Goal: Task Accomplishment & Management: Complete application form

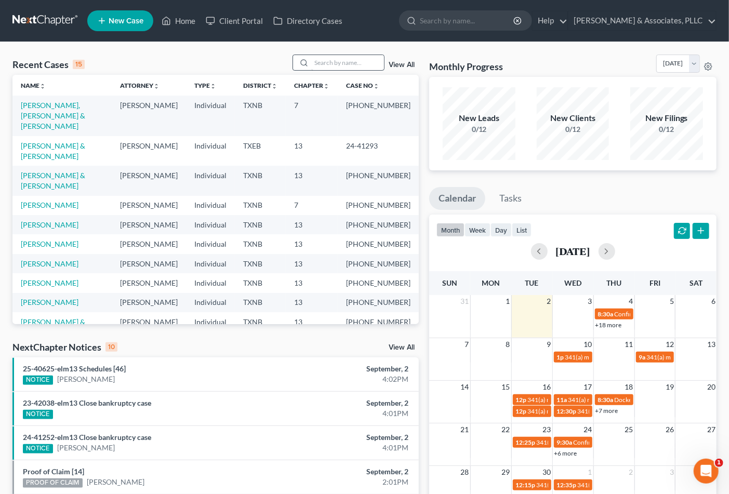
click at [346, 55] on div at bounding box center [339, 63] width 92 height 16
click at [315, 69] on input "search" at bounding box center [347, 62] width 73 height 15
type input "[PERSON_NAME]"
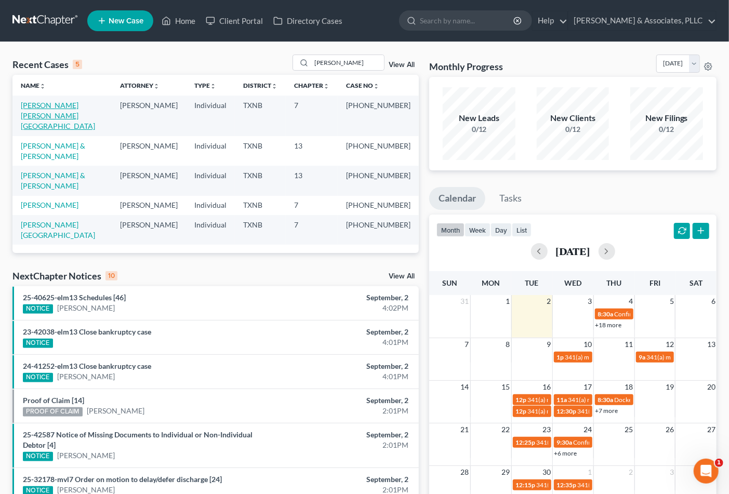
click at [57, 105] on link "[PERSON_NAME] [PERSON_NAME][GEOGRAPHIC_DATA]" at bounding box center [58, 116] width 74 height 30
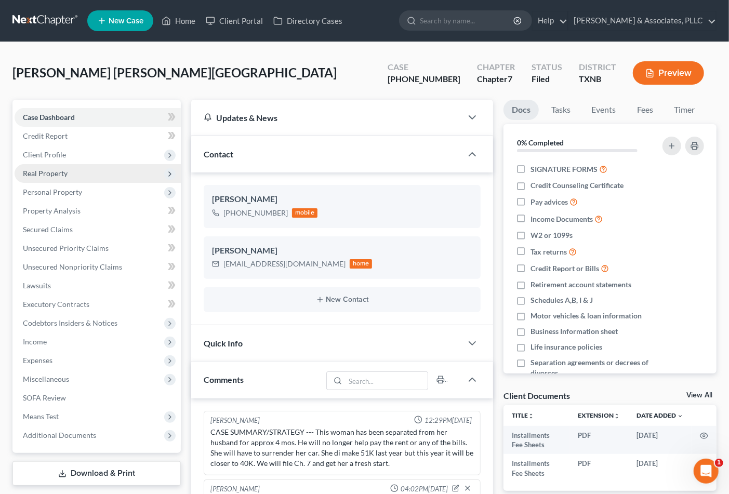
scroll to position [55, 0]
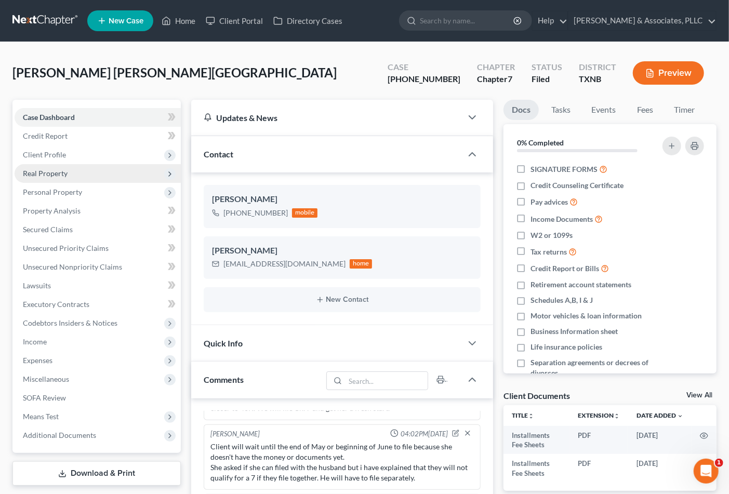
click at [39, 175] on span "Real Property" at bounding box center [45, 173] width 45 height 9
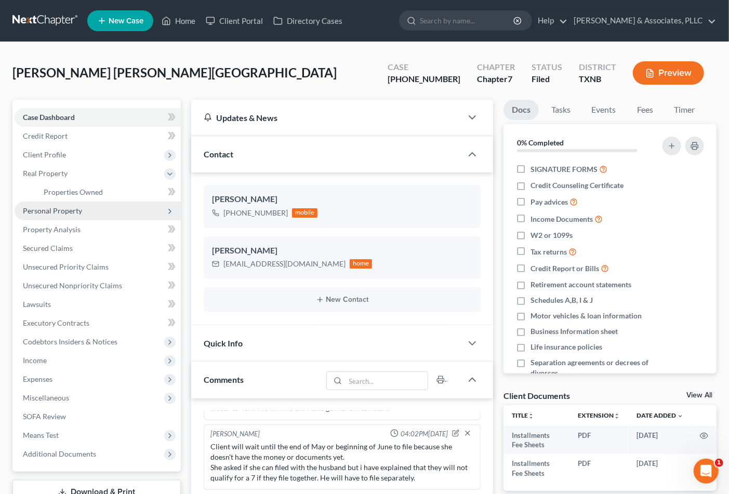
click at [61, 215] on span "Personal Property" at bounding box center [98, 211] width 166 height 19
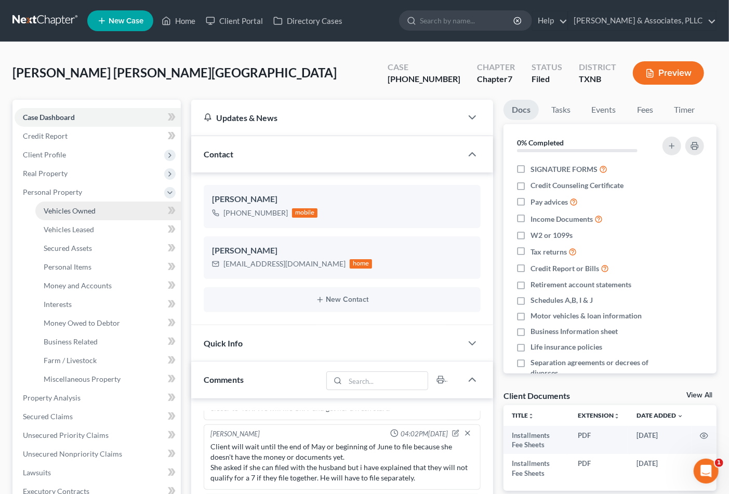
click at [58, 218] on link "Vehicles Owned" at bounding box center [107, 211] width 145 height 19
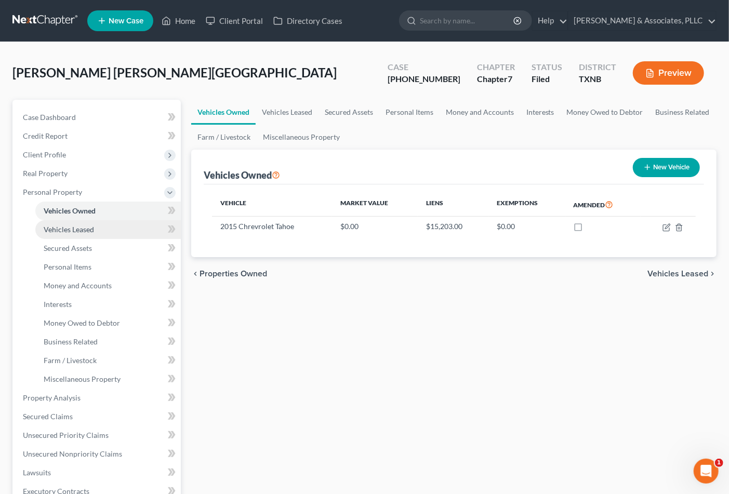
click at [56, 227] on span "Vehicles Leased" at bounding box center [69, 229] width 50 height 9
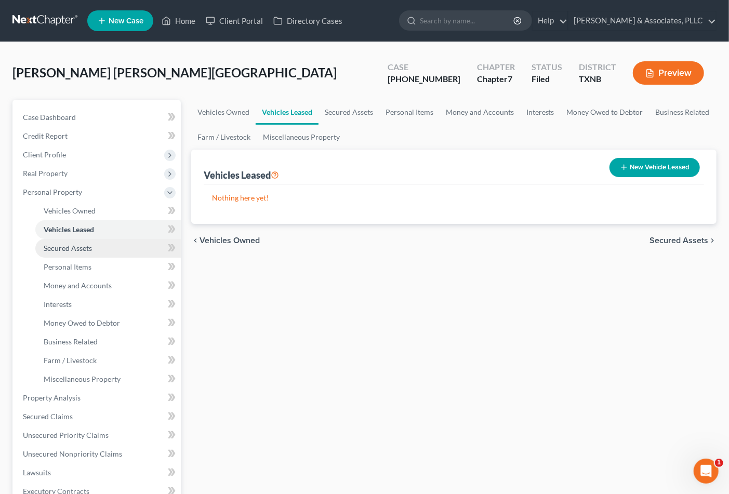
click at [56, 240] on link "Secured Assets" at bounding box center [107, 248] width 145 height 19
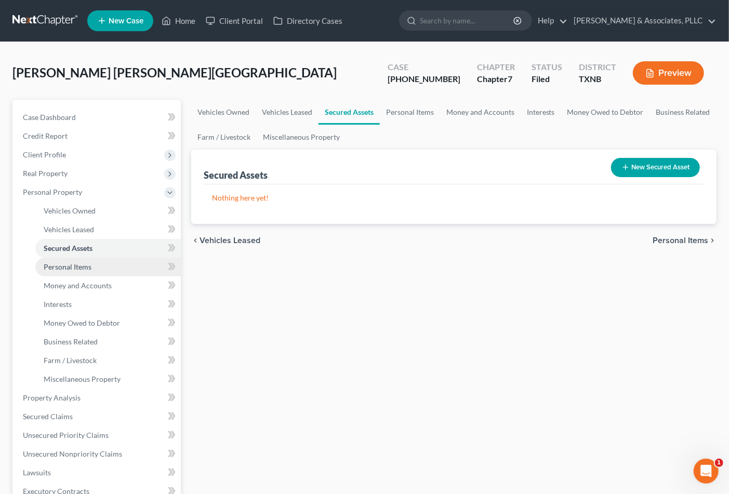
click at [61, 262] on span "Personal Items" at bounding box center [68, 266] width 48 height 9
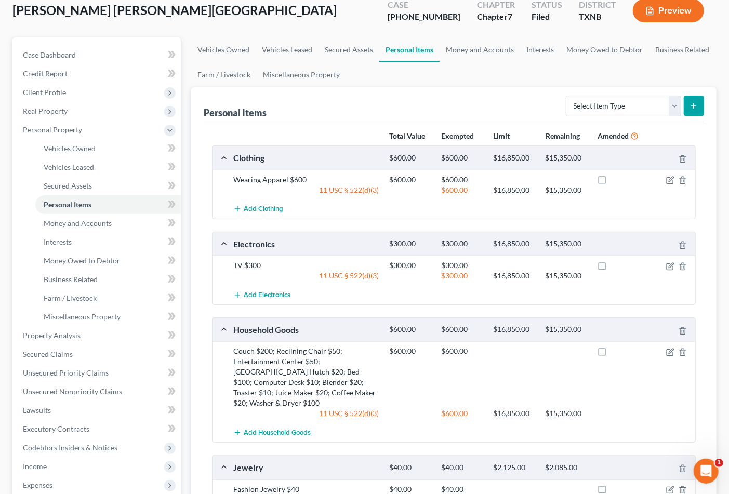
scroll to position [217, 0]
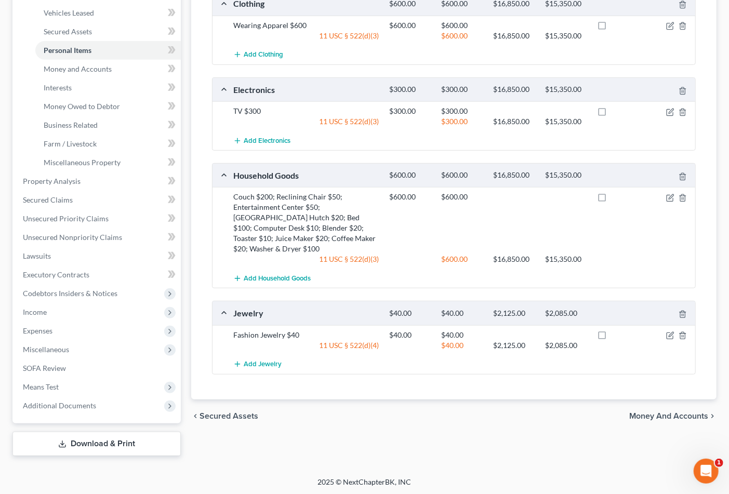
click at [652, 412] on span "Money and Accounts" at bounding box center [668, 416] width 79 height 8
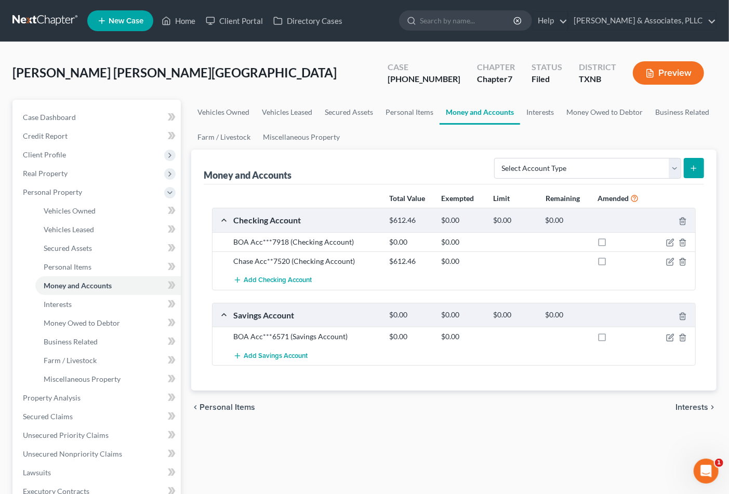
click at [682, 406] on span "Interests" at bounding box center [692, 407] width 33 height 8
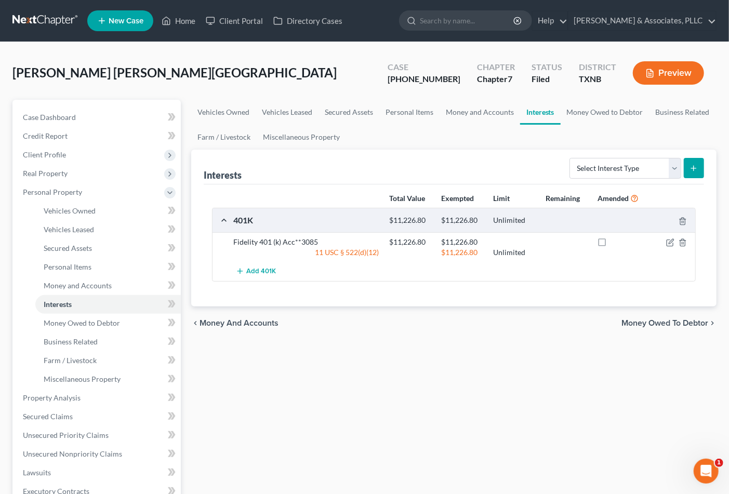
click at [244, 318] on div "chevron_left Money and Accounts Money Owed to Debtor chevron_right" at bounding box center [453, 323] width 525 height 33
click at [243, 322] on span "Money and Accounts" at bounding box center [239, 323] width 79 height 8
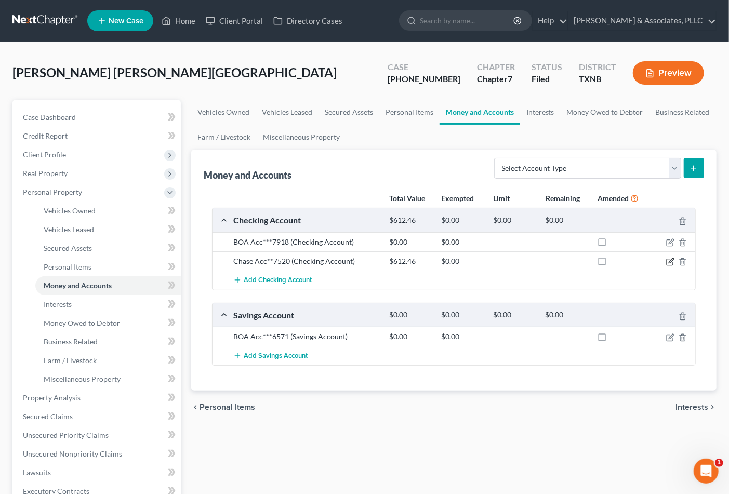
click at [667, 261] on icon "button" at bounding box center [670, 262] width 8 height 8
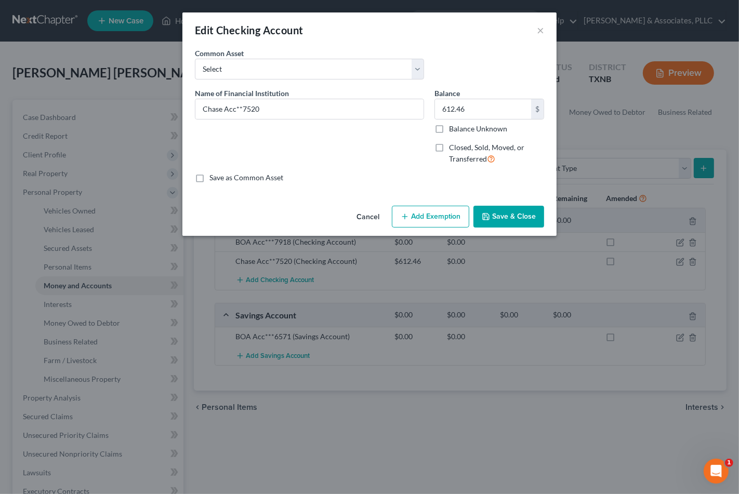
click at [423, 216] on button "Add Exemption" at bounding box center [430, 217] width 77 height 22
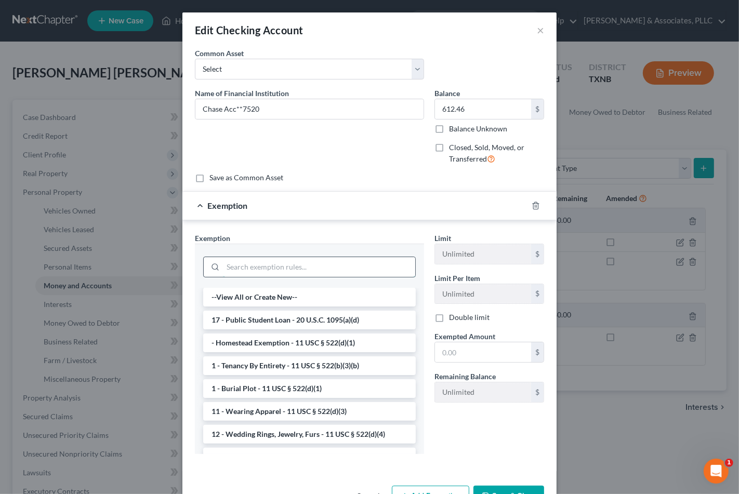
click at [311, 258] on input "search" at bounding box center [319, 267] width 192 height 20
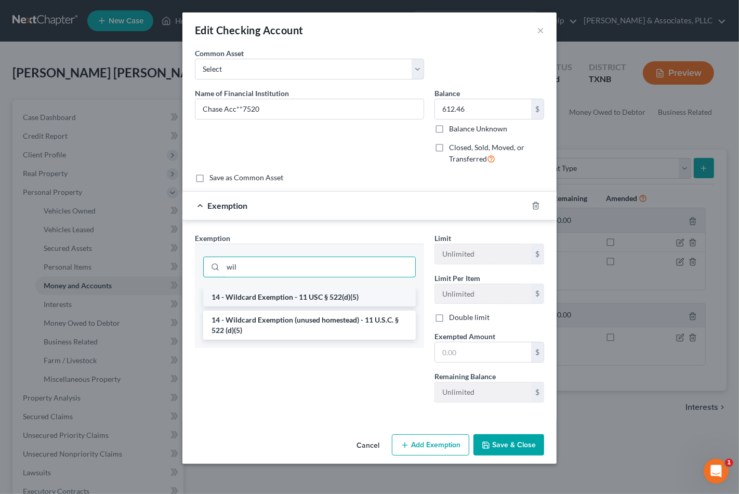
type input "wil"
click at [313, 295] on li "14 - Wildcard Exemption - 11 USC § 522(d)(5)" at bounding box center [309, 297] width 213 height 19
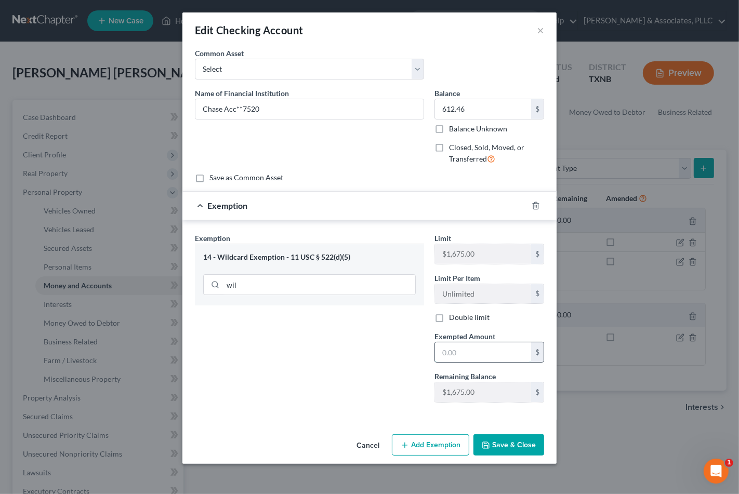
click at [454, 347] on input "text" at bounding box center [483, 352] width 96 height 20
type input "612.46"
click at [502, 443] on button "Save & Close" at bounding box center [508, 445] width 71 height 22
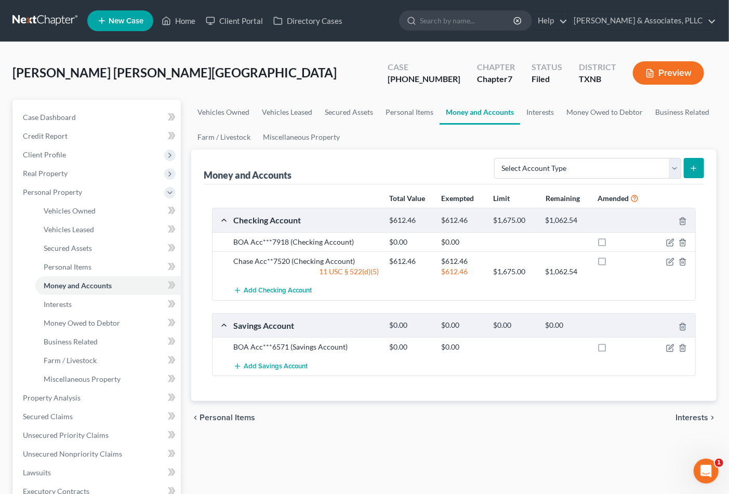
click at [680, 417] on span "Interests" at bounding box center [692, 418] width 33 height 8
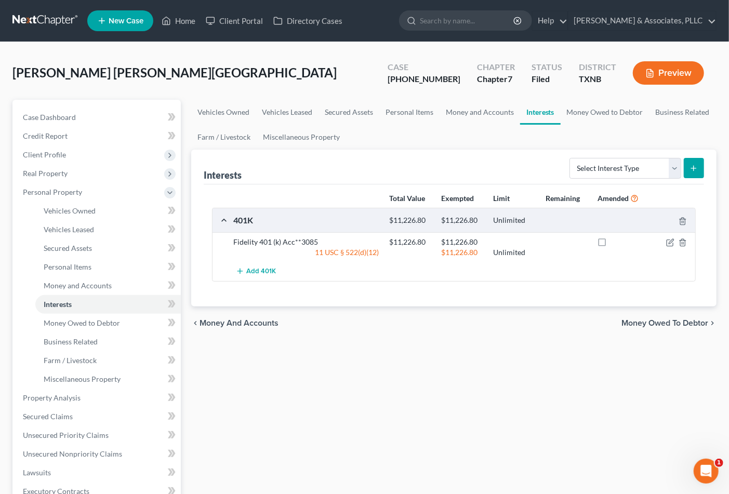
click at [665, 322] on span "Money Owed to Debtor" at bounding box center [664, 323] width 87 height 8
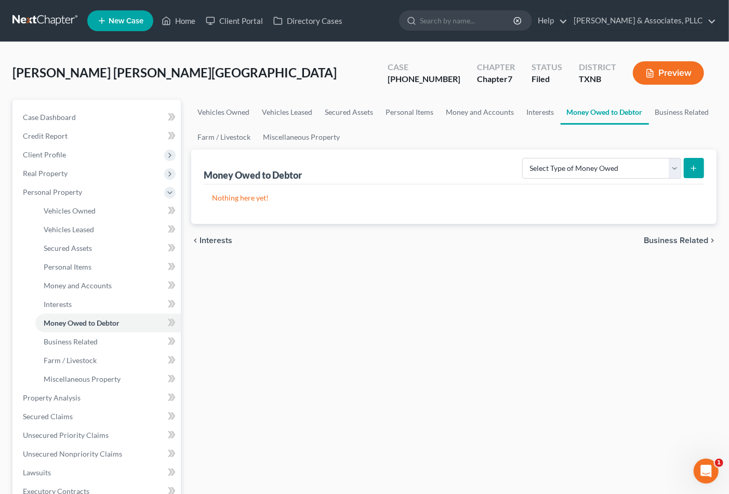
click at [688, 238] on span "Business Related" at bounding box center [676, 240] width 64 height 8
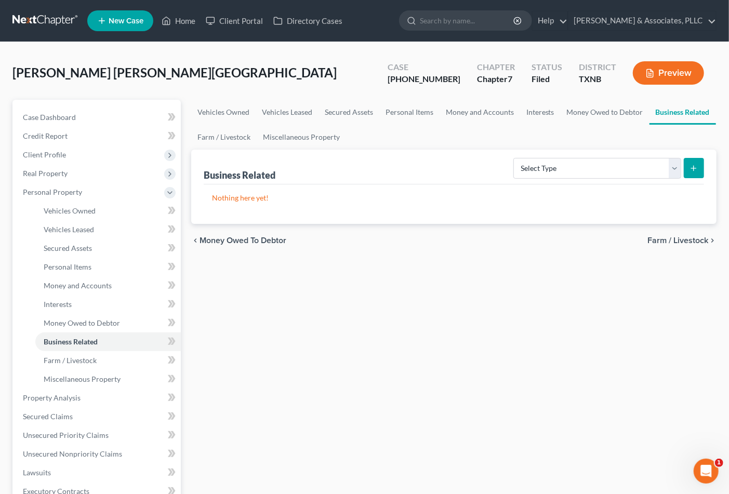
click at [688, 238] on span "Farm / Livestock" at bounding box center [677, 240] width 61 height 8
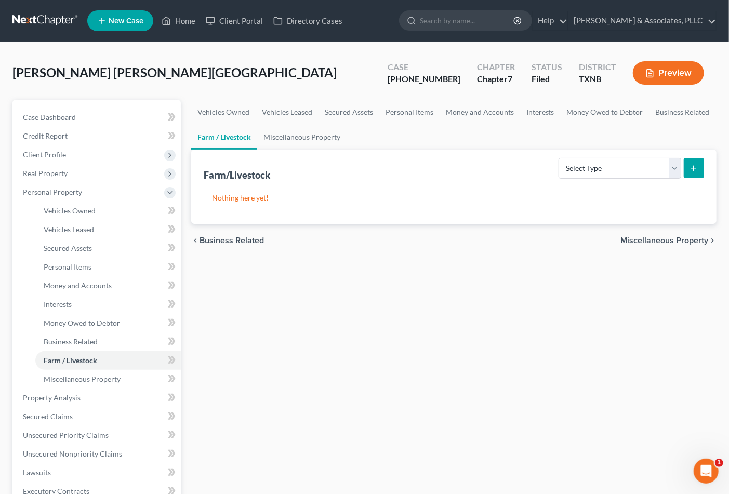
click at [688, 238] on span "Miscellaneous Property" at bounding box center [664, 240] width 88 height 8
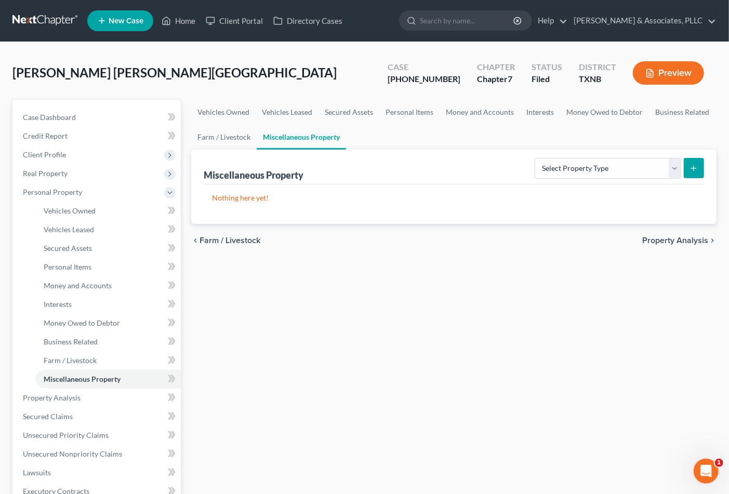
click at [688, 238] on span "Property Analysis" at bounding box center [675, 240] width 66 height 8
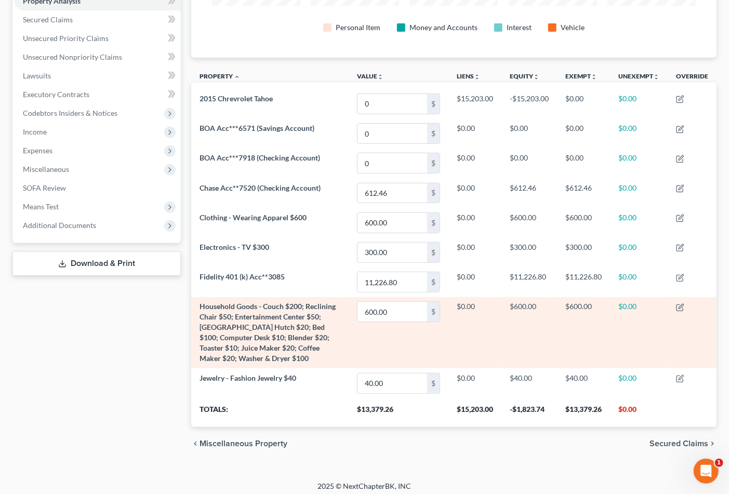
scroll to position [216, 0]
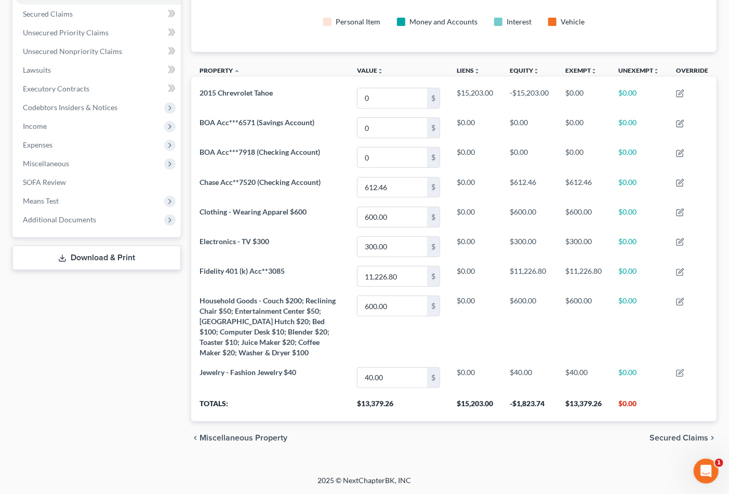
click at [680, 432] on div "chevron_left Miscellaneous Property Secured Claims chevron_right" at bounding box center [453, 437] width 525 height 33
click at [679, 442] on span "Secured Claims" at bounding box center [679, 438] width 59 height 8
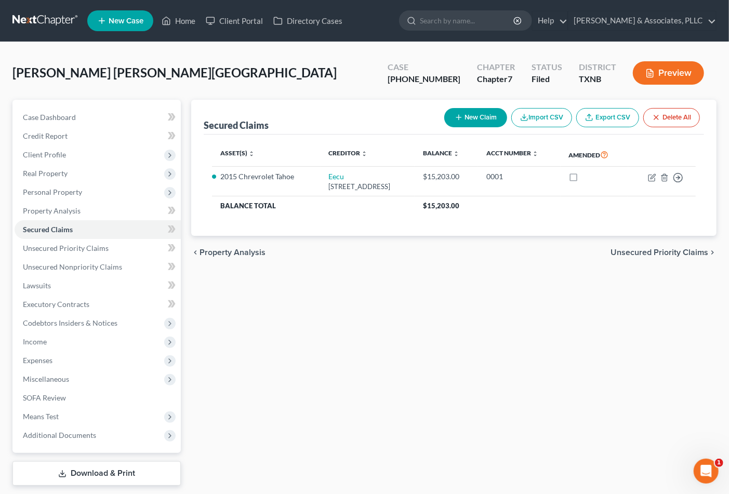
click at [651, 252] on span "Unsecured Priority Claims" at bounding box center [660, 252] width 98 height 8
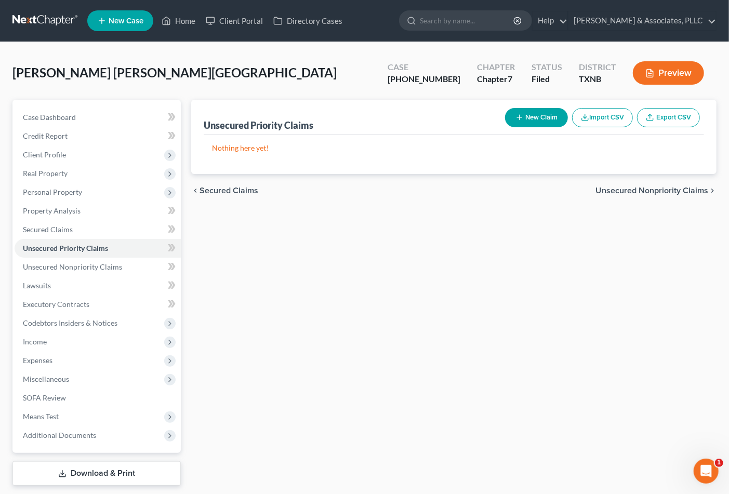
click at [642, 191] on span "Unsecured Nonpriority Claims" at bounding box center [651, 191] width 113 height 8
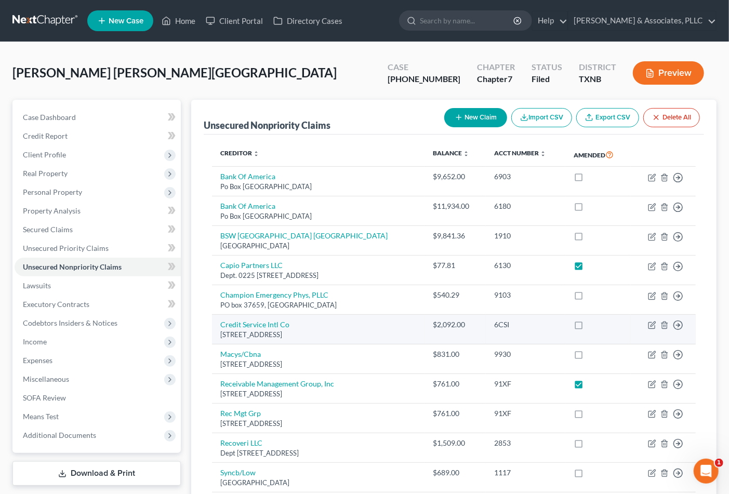
scroll to position [170, 0]
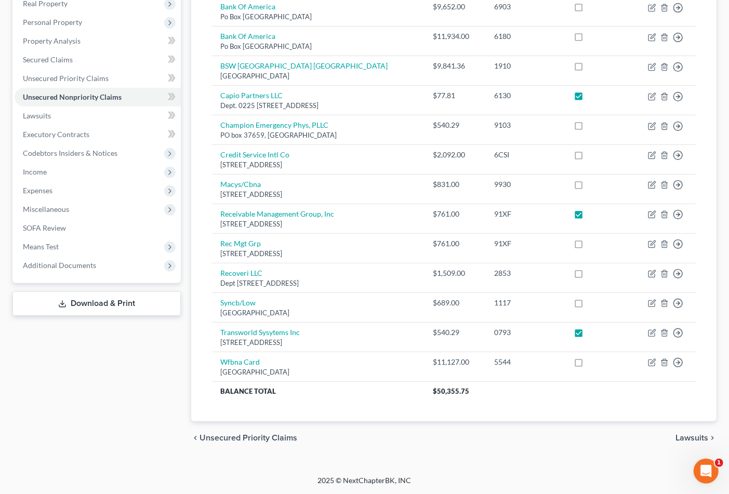
click at [687, 436] on span "Lawsuits" at bounding box center [692, 438] width 33 height 8
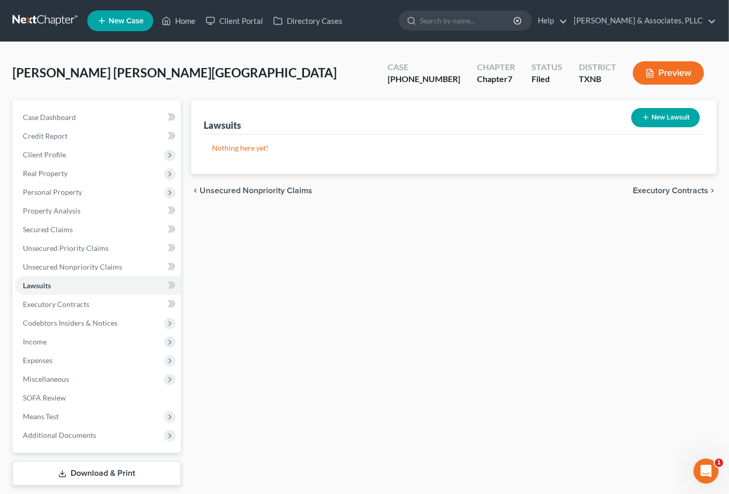
click at [650, 188] on span "Executory Contracts" at bounding box center [670, 191] width 75 height 8
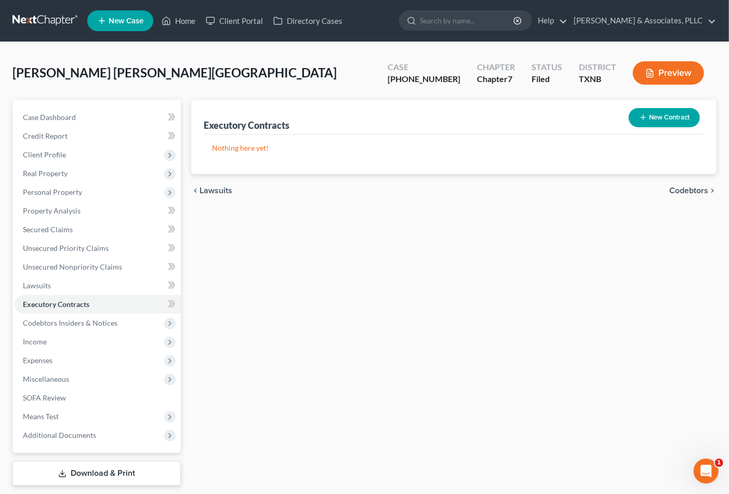
drag, startPoint x: 209, startPoint y: 189, endPoint x: 724, endPoint y: 190, distance: 515.0
click at [211, 188] on span "Lawsuits" at bounding box center [216, 191] width 33 height 8
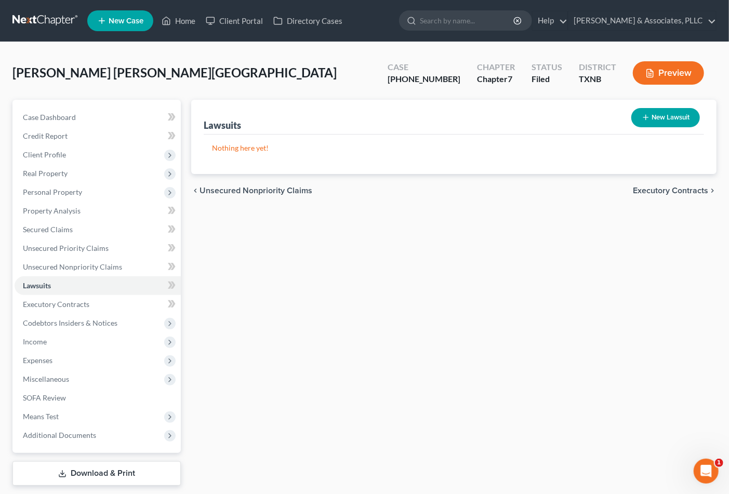
click at [695, 188] on span "Executory Contracts" at bounding box center [670, 191] width 75 height 8
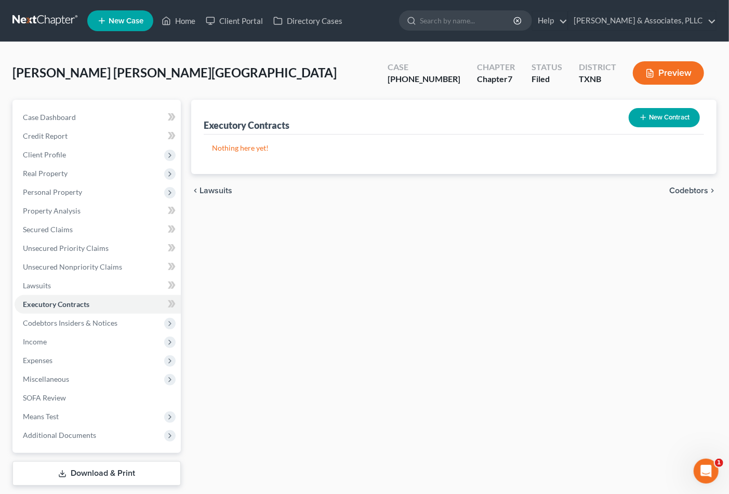
click at [695, 188] on span "Codebtors" at bounding box center [688, 191] width 39 height 8
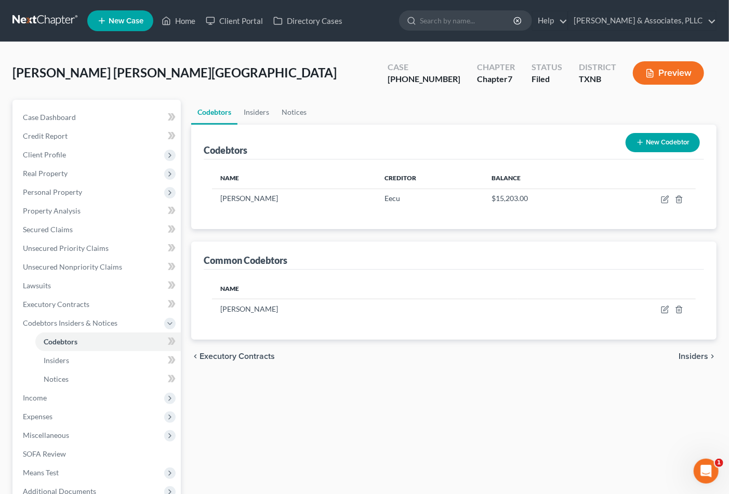
click at [695, 354] on span "Insiders" at bounding box center [694, 356] width 30 height 8
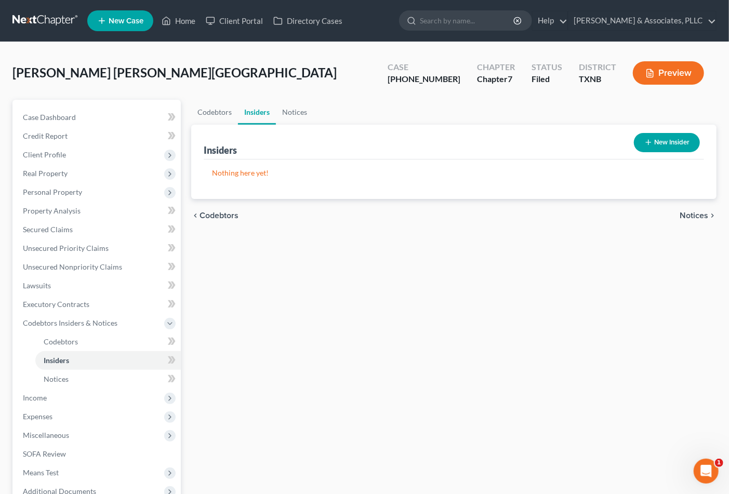
click at [708, 214] on span "Notices" at bounding box center [694, 215] width 29 height 8
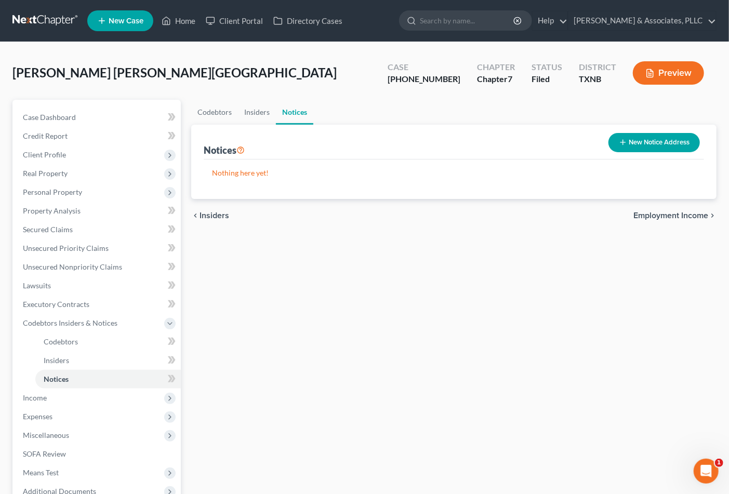
click at [702, 215] on span "Employment Income" at bounding box center [670, 215] width 75 height 8
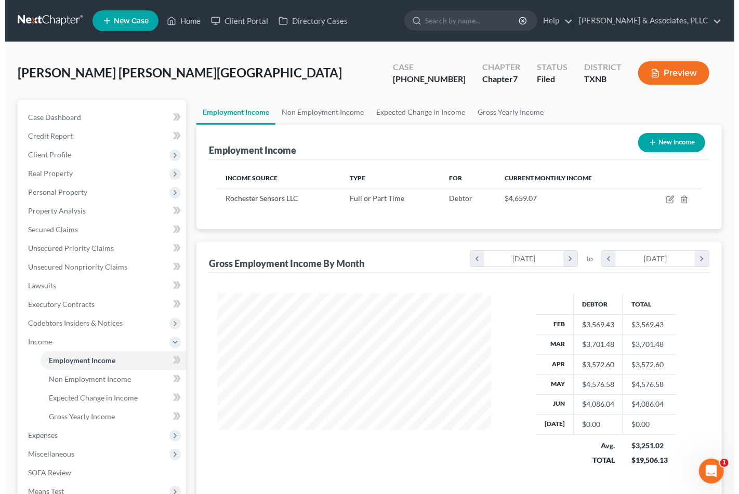
scroll to position [186, 294]
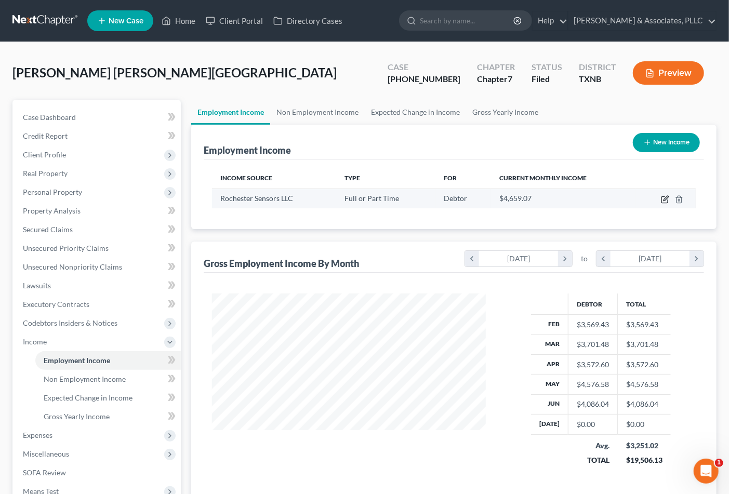
click at [668, 199] on icon "button" at bounding box center [664, 200] width 6 height 6
select select "0"
select select "45"
select select "3"
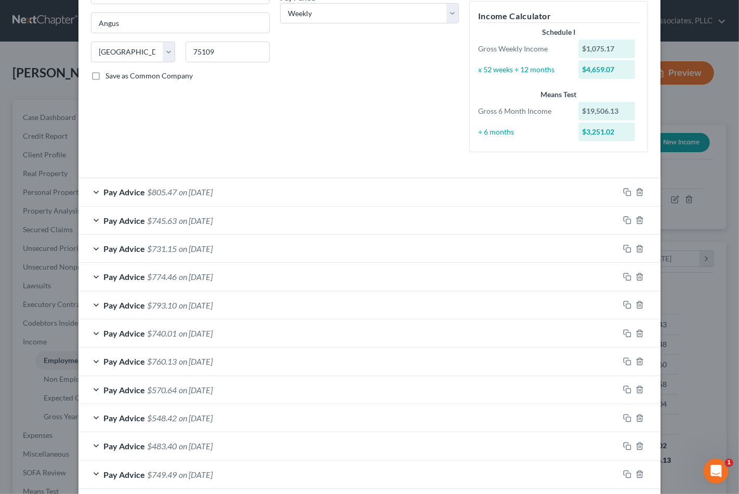
scroll to position [115, 0]
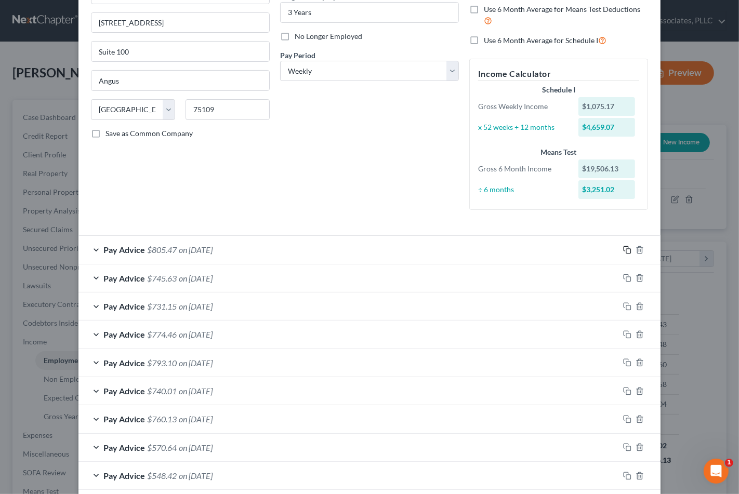
click at [623, 247] on icon "button" at bounding box center [627, 250] width 8 height 8
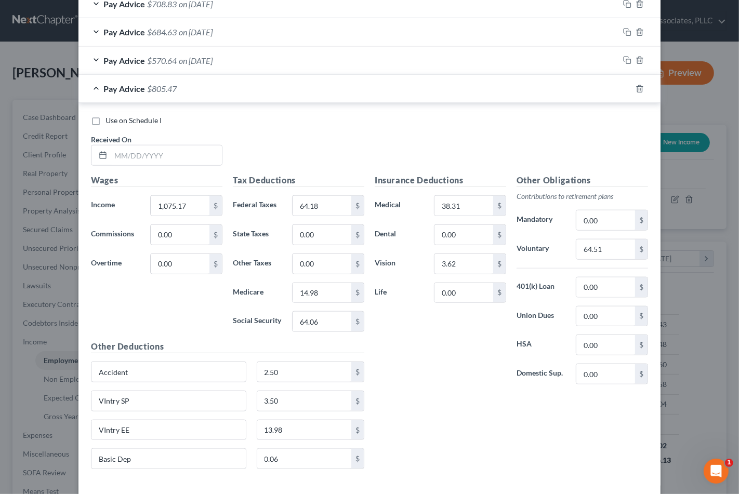
scroll to position [920, 0]
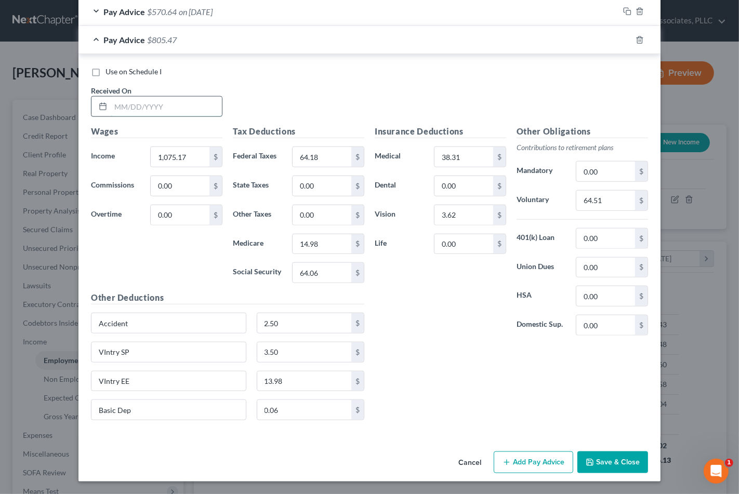
click at [133, 105] on input "text" at bounding box center [166, 107] width 111 height 20
type input "[DATE]"
type input "324.00"
type input "25.00"
type input "4.09"
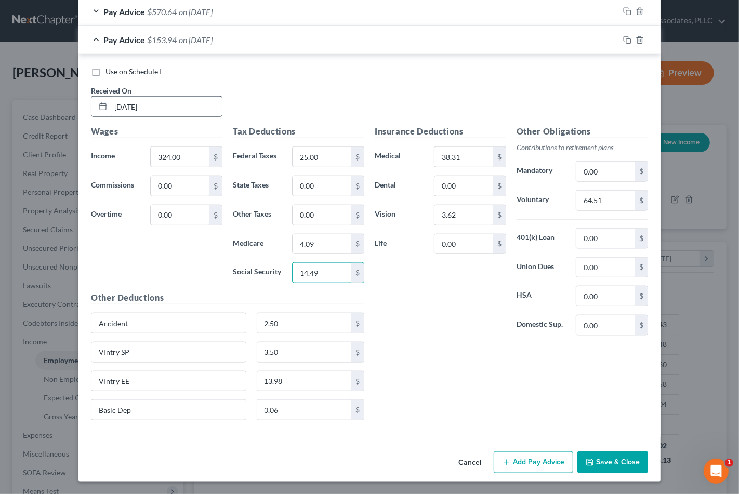
type input "14.49"
click at [481, 149] on input "38.31" at bounding box center [463, 157] width 59 height 20
click at [578, 220] on div "Other Obligations Contributions to retirement plans Mandatory 0.00 $ Voluntary …" at bounding box center [582, 234] width 142 height 219
click at [601, 208] on input "64.51" at bounding box center [605, 201] width 59 height 20
type input "19.44"
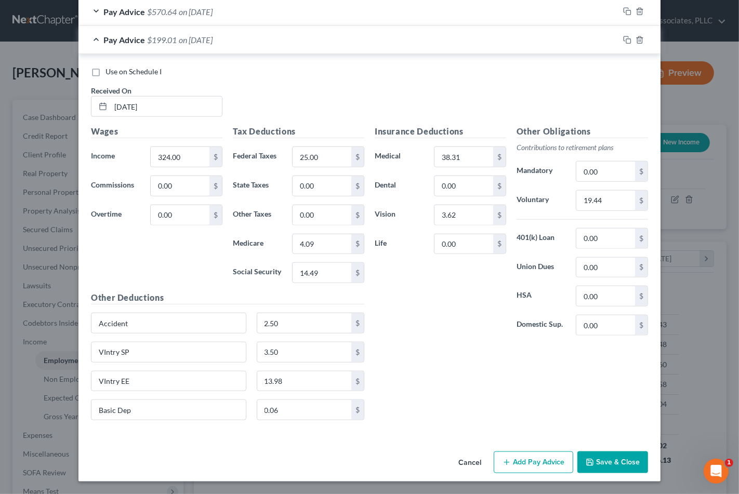
click at [428, 335] on div "Insurance Deductions Medical 38.31 $ Dental 0.00 $ Vision 3.62 $ Life 0.00 $" at bounding box center [440, 234] width 142 height 219
type input "17.49"
drag, startPoint x: 624, startPoint y: 34, endPoint x: 346, endPoint y: 185, distance: 316.2
click at [624, 34] on div at bounding box center [640, 40] width 42 height 17
click at [626, 39] on rect "button" at bounding box center [628, 41] width 5 height 5
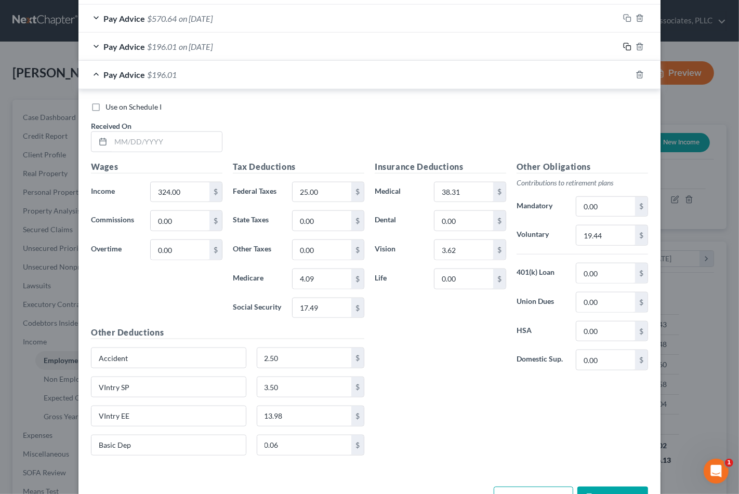
scroll to position [891, 0]
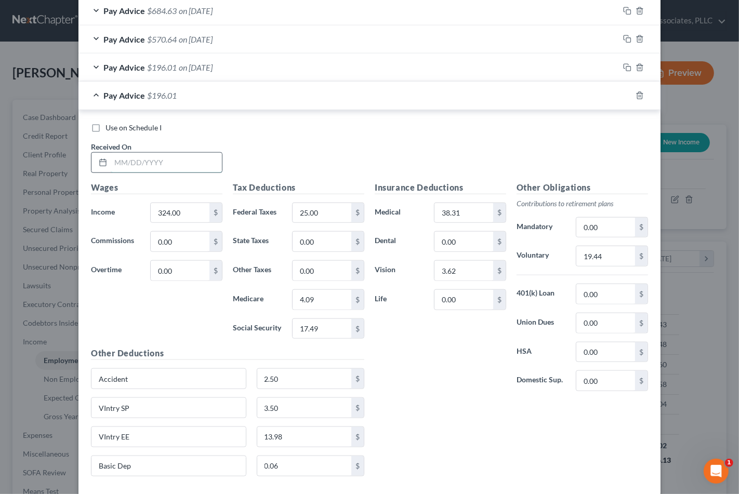
click at [130, 160] on input "text" at bounding box center [166, 163] width 111 height 20
type input "[DATE]"
type input "511.92"
type input "6.81"
type input "29.14"
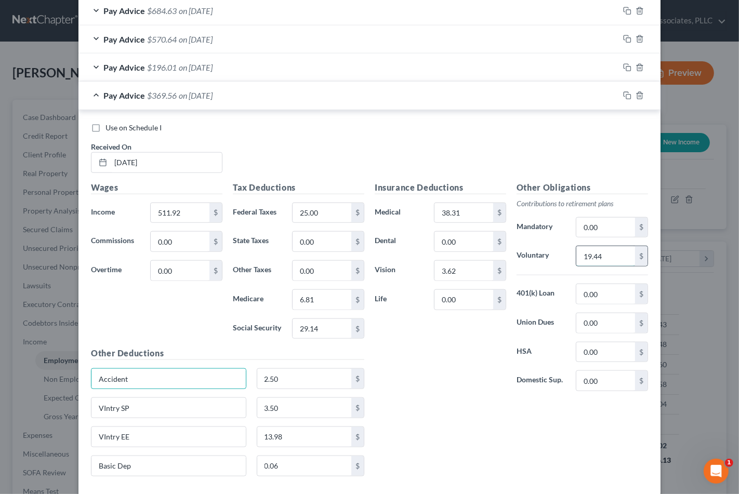
click at [602, 261] on input "19.44" at bounding box center [605, 256] width 59 height 20
type input "30.71"
click at [623, 94] on icon "button" at bounding box center [627, 95] width 8 height 8
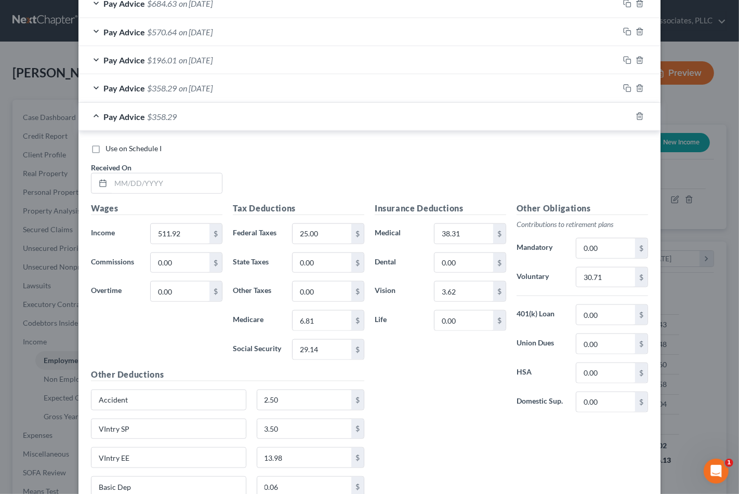
scroll to position [919, 0]
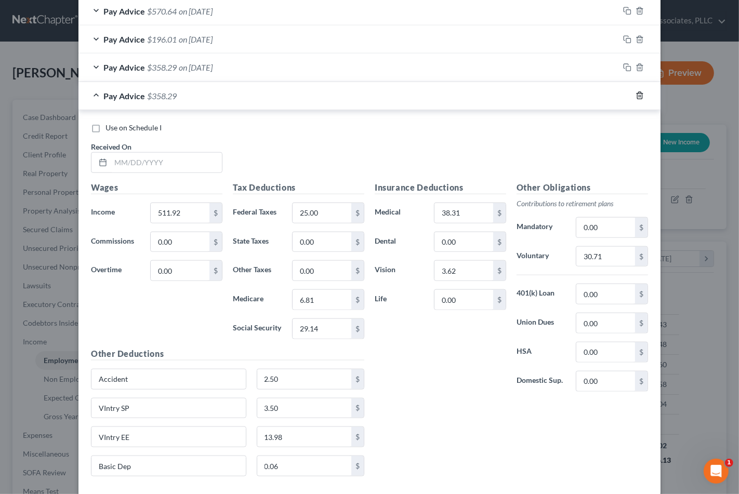
click at [637, 95] on icon "button" at bounding box center [639, 95] width 5 height 7
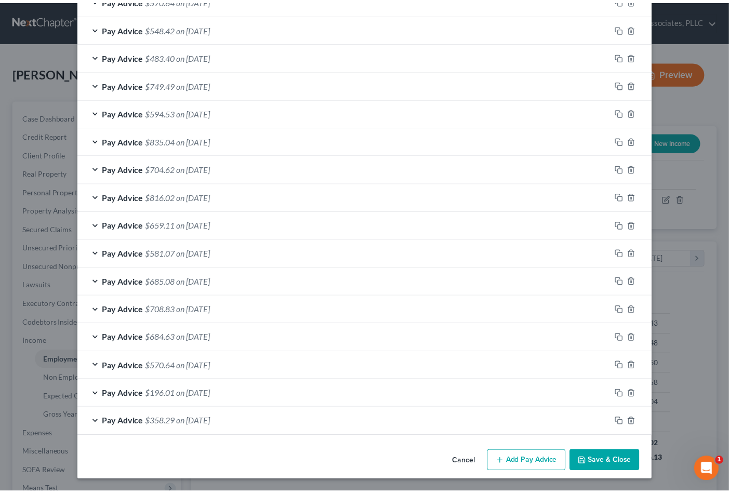
scroll to position [564, 0]
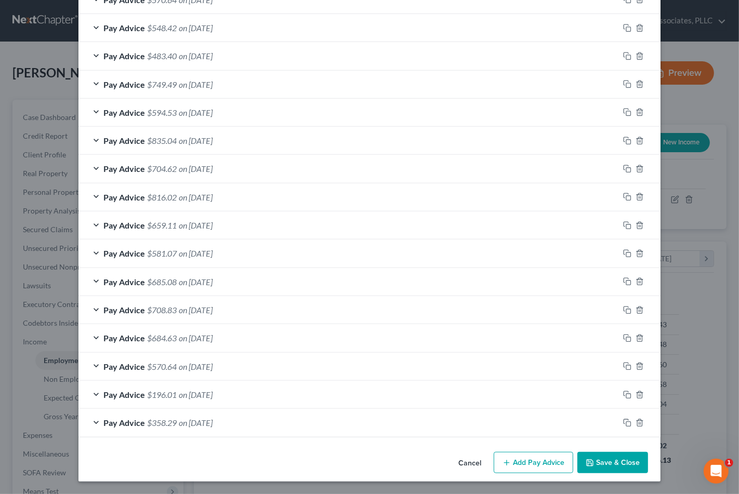
click at [617, 464] on button "Save & Close" at bounding box center [612, 463] width 71 height 22
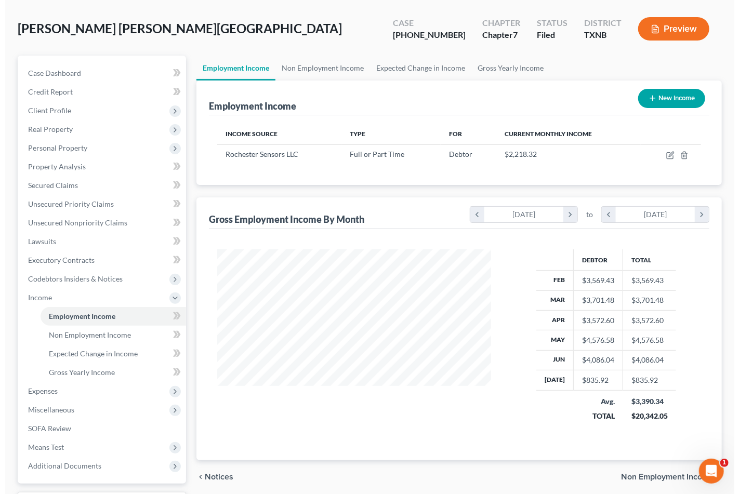
scroll to position [105, 0]
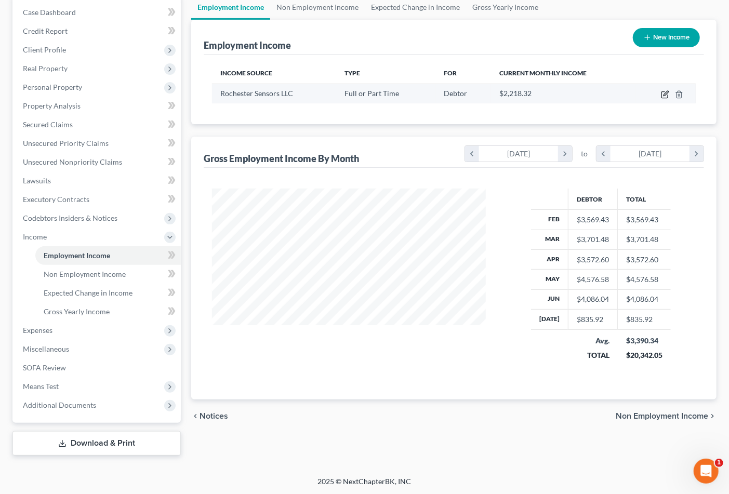
click at [667, 90] on icon "button" at bounding box center [665, 94] width 8 height 8
select select "0"
select select "45"
select select "3"
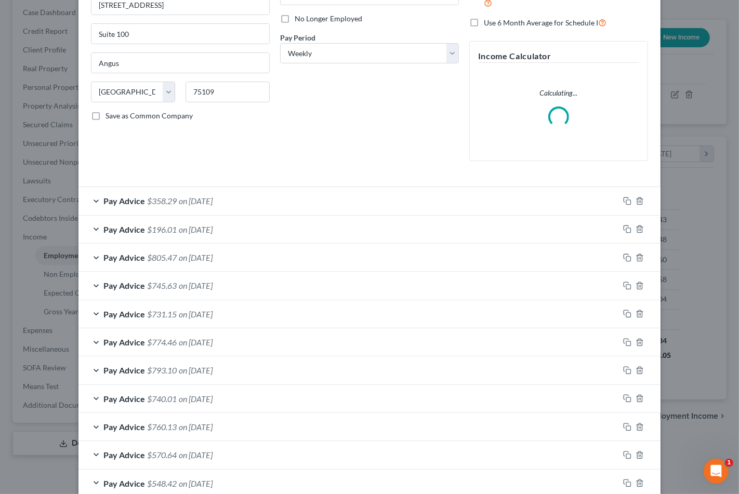
scroll to position [173, 0]
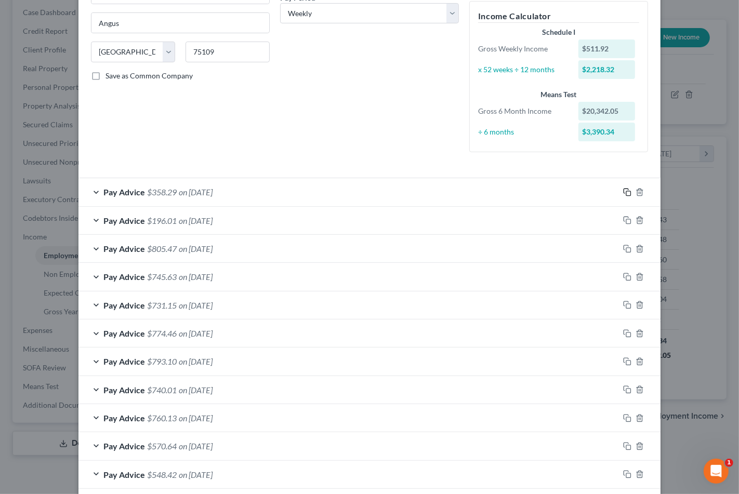
click at [623, 191] on icon "button" at bounding box center [627, 192] width 8 height 8
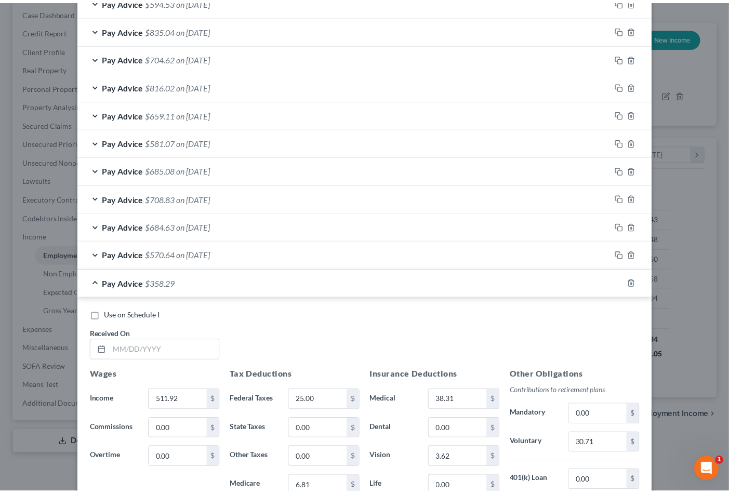
scroll to position [977, 0]
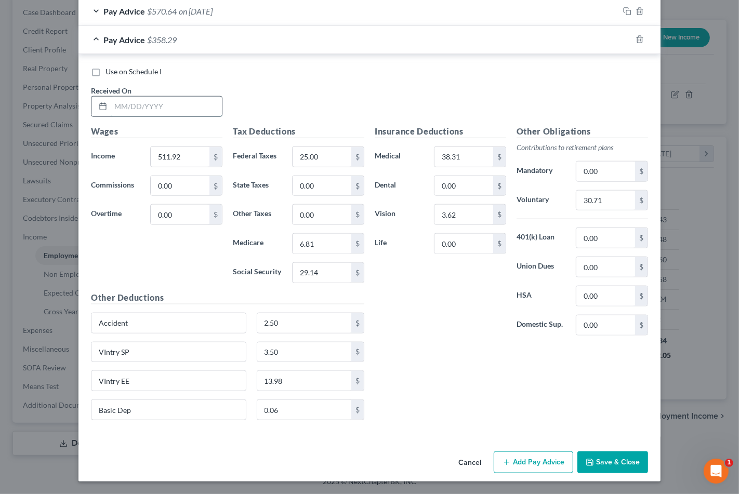
click at [142, 109] on input "text" at bounding box center [166, 107] width 111 height 20
type input "[DATE]"
type input "1,052.39"
type input "62.04"
type input "14.65"
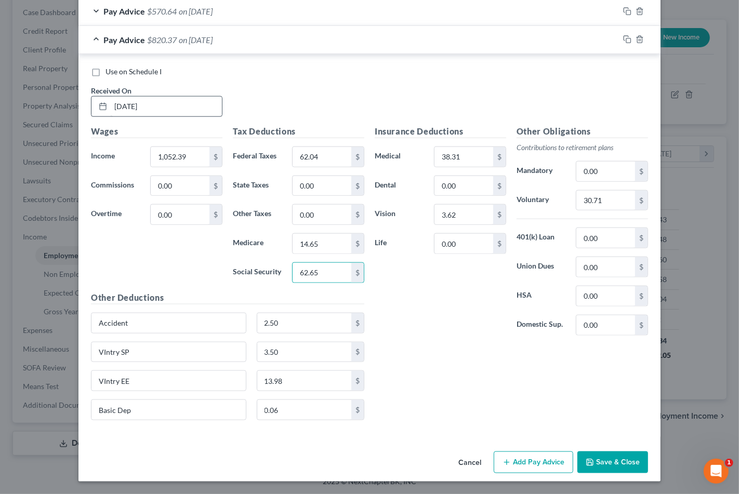
type input "62.65"
click at [584, 201] on input "30.71" at bounding box center [605, 201] width 59 height 20
type input "63.14"
drag, startPoint x: 620, startPoint y: 35, endPoint x: 168, endPoint y: 143, distance: 464.8
click at [623, 35] on icon "button" at bounding box center [627, 39] width 8 height 8
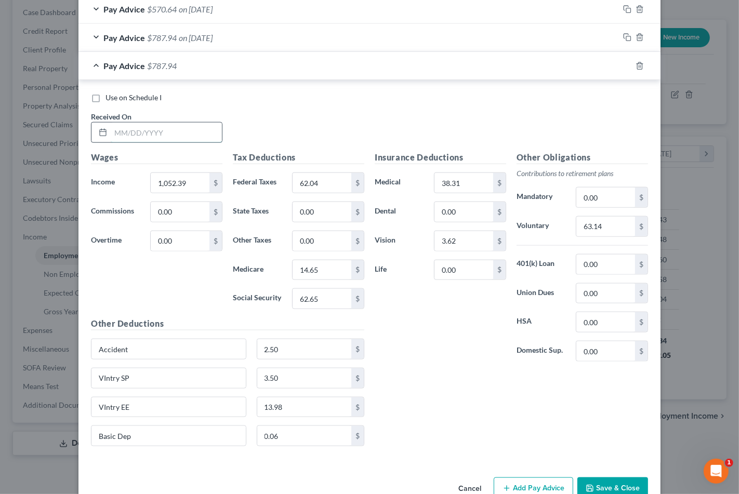
click at [154, 134] on input "text" at bounding box center [166, 133] width 111 height 20
type input "[DATE]"
type input "769.50"
type input "35.45"
type input "10.55"
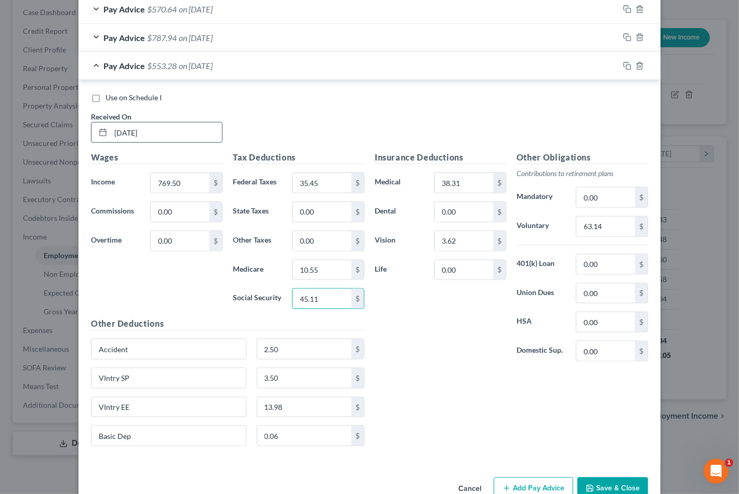
type input "45.11"
click at [590, 234] on input "63.14" at bounding box center [605, 227] width 59 height 20
type input "46.17"
click at [575, 411] on div "Insurance Deductions Medical 38.31 $ Dental 0.00 $ Vision 3.62 $ Life 0.00 $ Ot…" at bounding box center [511, 302] width 284 height 303
click at [603, 484] on button "Save & Close" at bounding box center [612, 489] width 71 height 22
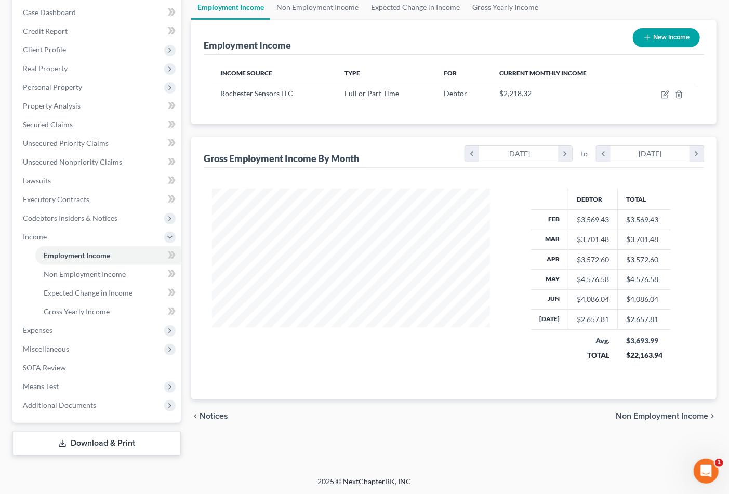
scroll to position [519440, 519332]
click at [64, 310] on span "Gross Yearly Income" at bounding box center [77, 311] width 66 height 9
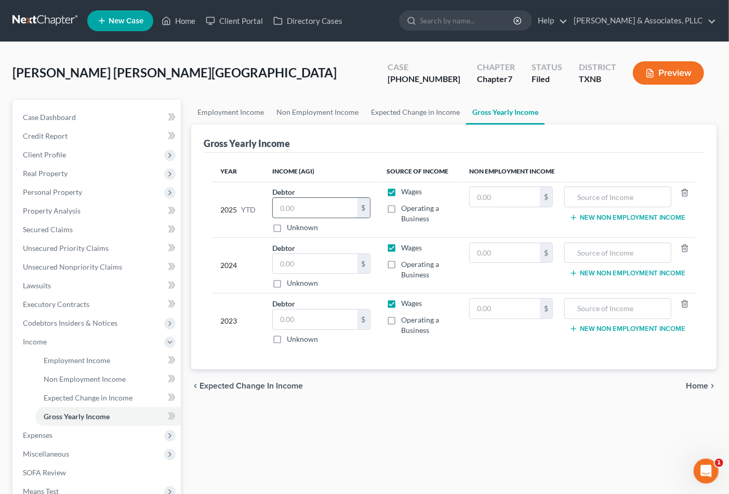
click at [305, 204] on input "text" at bounding box center [315, 208] width 85 height 20
type input "28,390.00"
click at [286, 264] on input "text" at bounding box center [315, 264] width 85 height 20
click at [321, 260] on input "text" at bounding box center [315, 264] width 85 height 20
type input "3,578.52"
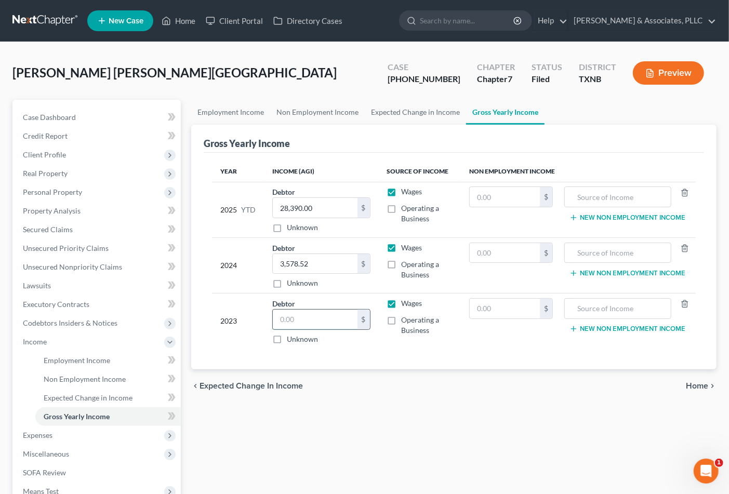
click at [293, 310] on input "text" at bounding box center [315, 320] width 85 height 20
type input "3,578.52"
click at [302, 262] on input "text" at bounding box center [315, 264] width 85 height 20
type input "36,732.31"
click at [315, 321] on input "3,578.52" at bounding box center [315, 320] width 85 height 20
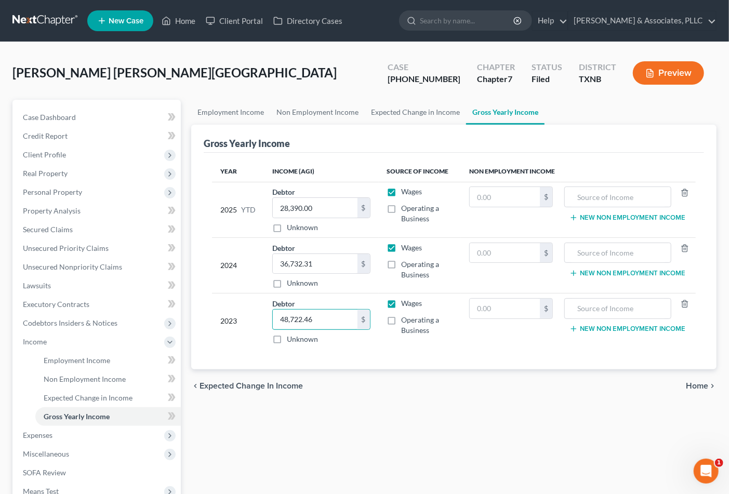
type input "48,722.46"
drag, startPoint x: 477, startPoint y: 365, endPoint x: 439, endPoint y: 379, distance: 40.9
click at [477, 366] on div "Year Income (AGI) Source of Income Non Employment Income 2025 YTD Debtor 28,390…" at bounding box center [454, 261] width 500 height 217
click at [346, 455] on div "Employment Income Non Employment Income Expected Change in Income Gross Yearly …" at bounding box center [454, 330] width 536 height 461
click at [90, 434] on span "Expenses" at bounding box center [98, 435] width 166 height 19
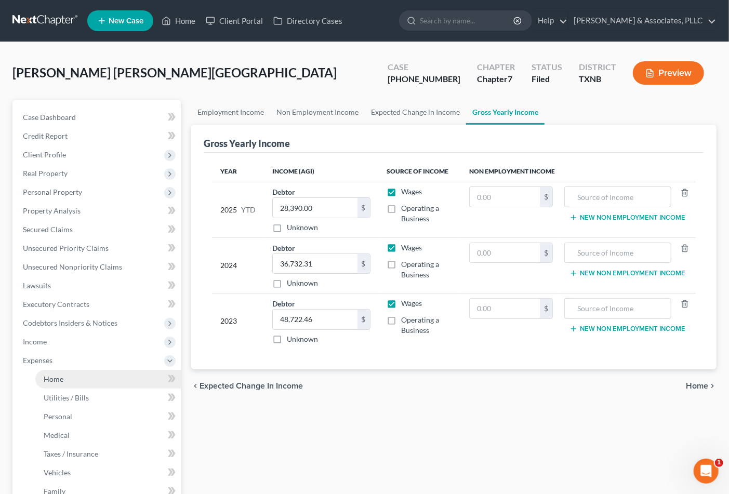
click at [69, 378] on link "Home" at bounding box center [107, 379] width 145 height 19
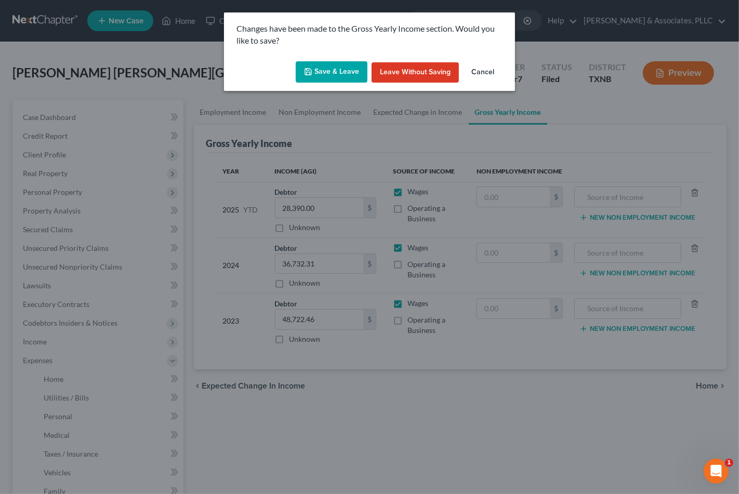
click at [335, 70] on button "Save & Leave" at bounding box center [332, 72] width 72 height 22
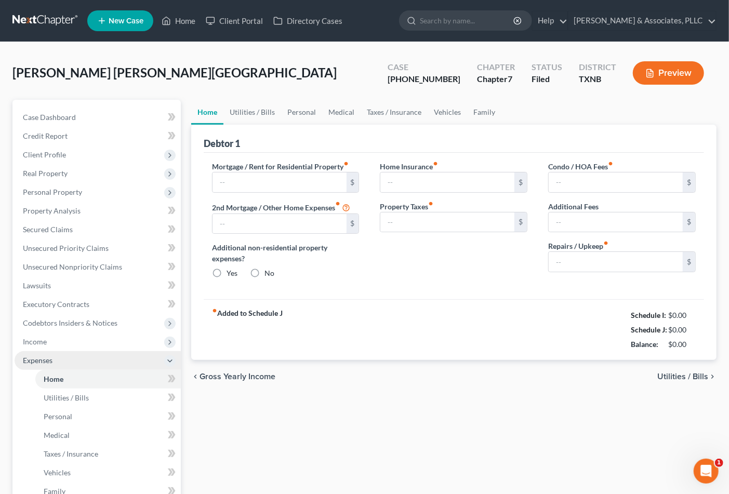
type input "1,465.89"
type input "0.00"
radio input "true"
type input "16.00"
type input "0.00"
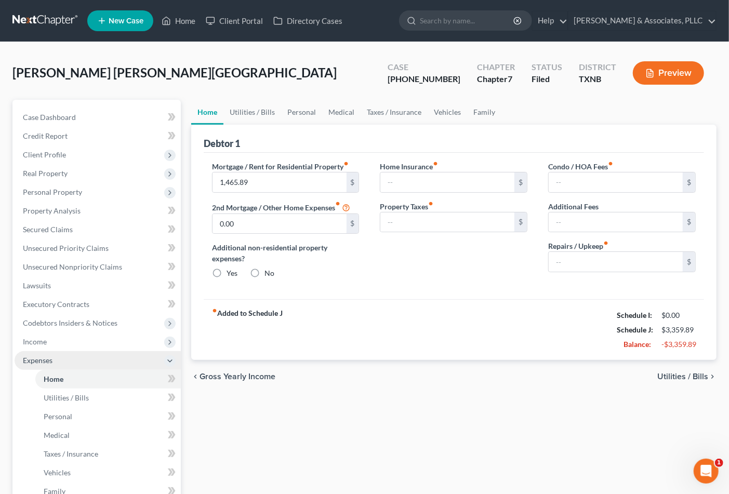
type input "0.00"
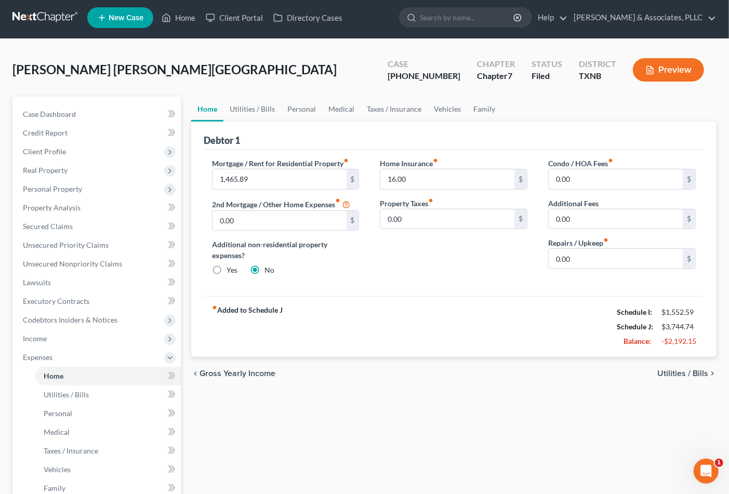
scroll to position [58, 0]
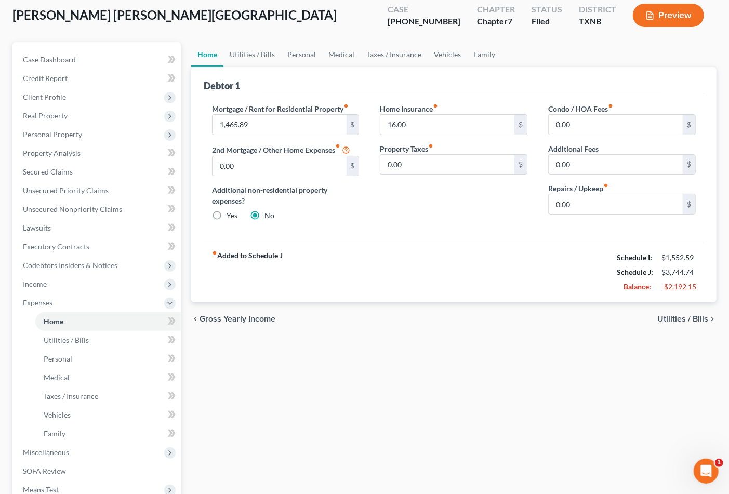
click at [683, 320] on span "Utilities / Bills" at bounding box center [682, 319] width 51 height 8
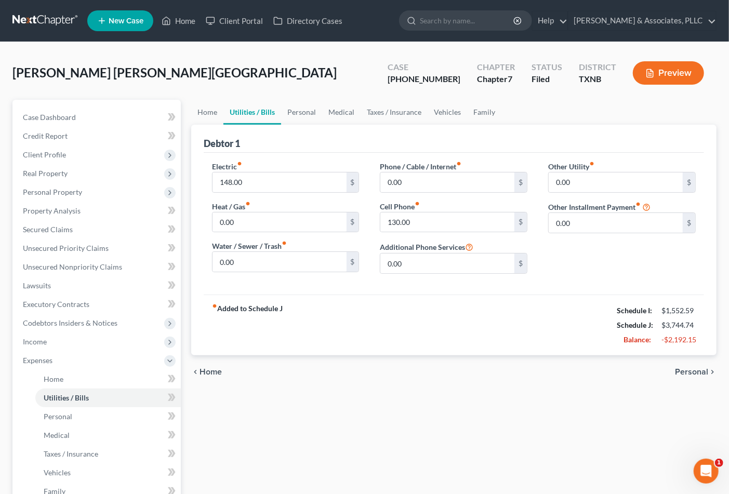
click at [689, 372] on span "Personal" at bounding box center [691, 372] width 33 height 8
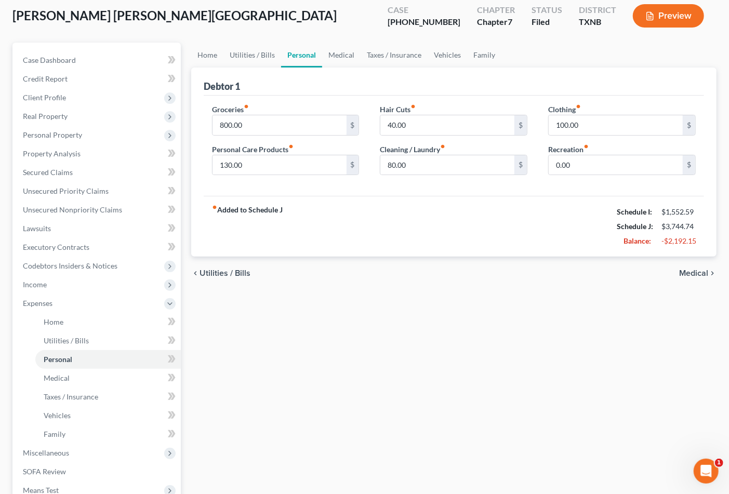
scroll to position [161, 0]
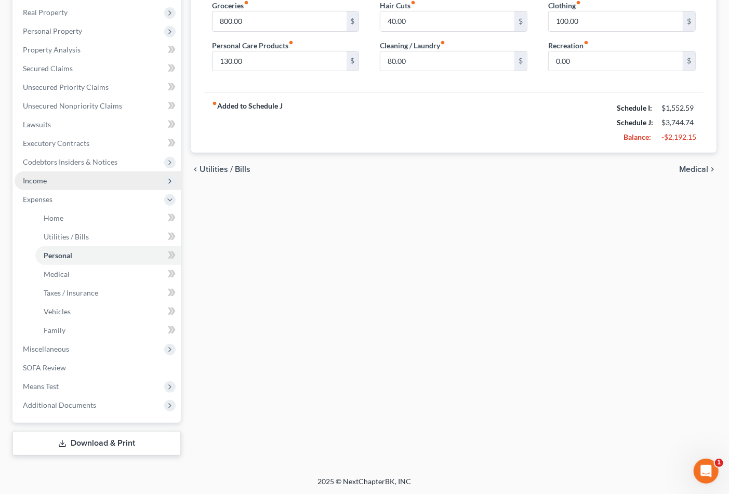
click at [44, 176] on span "Income" at bounding box center [35, 180] width 24 height 9
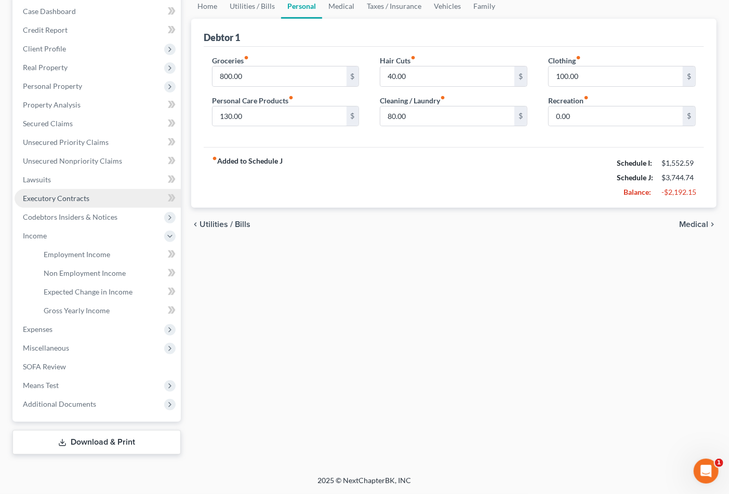
scroll to position [105, 0]
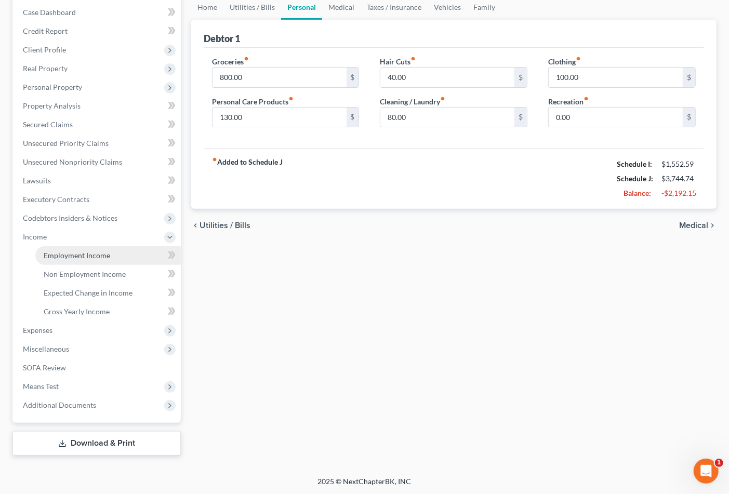
click at [72, 251] on span "Employment Income" at bounding box center [77, 255] width 67 height 9
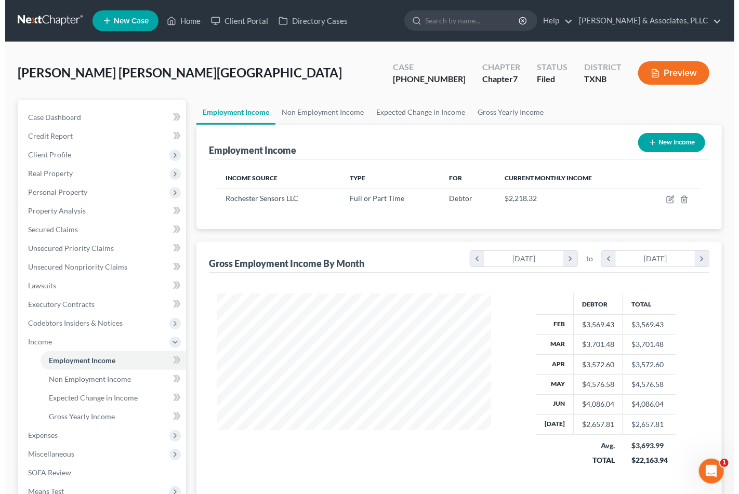
scroll to position [186, 294]
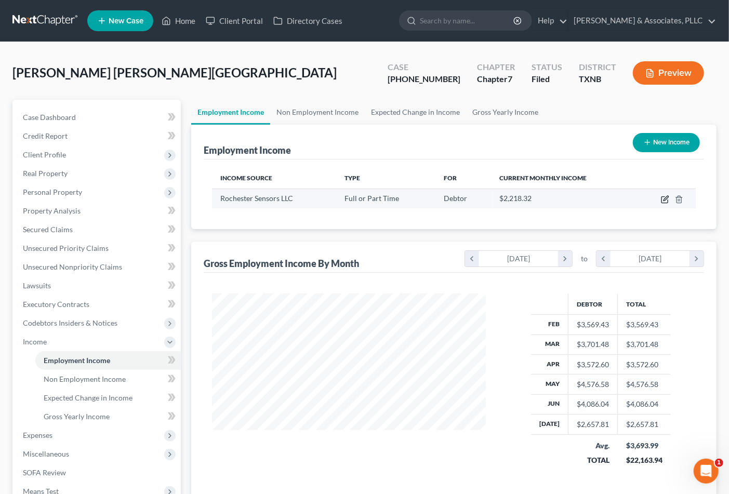
click at [666, 200] on icon "button" at bounding box center [665, 199] width 8 height 8
select select "0"
select select "45"
select select "3"
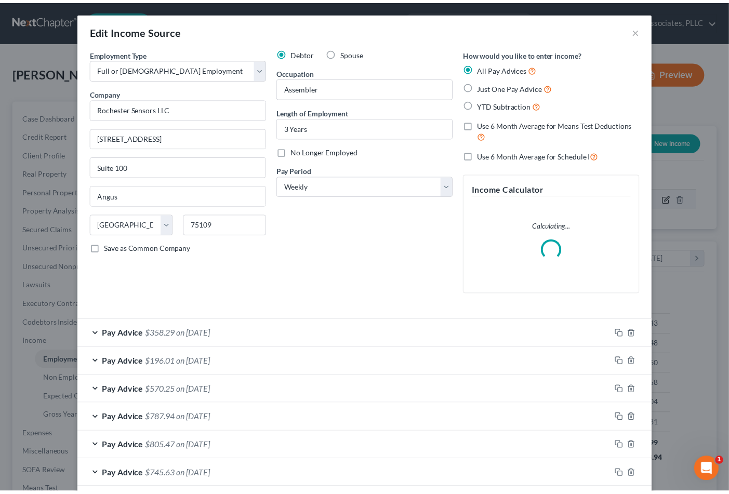
scroll to position [186, 299]
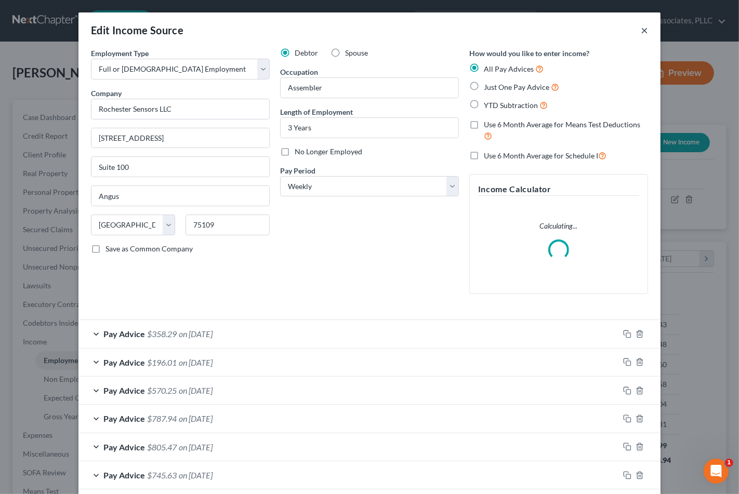
click at [641, 27] on button "×" at bounding box center [644, 30] width 7 height 12
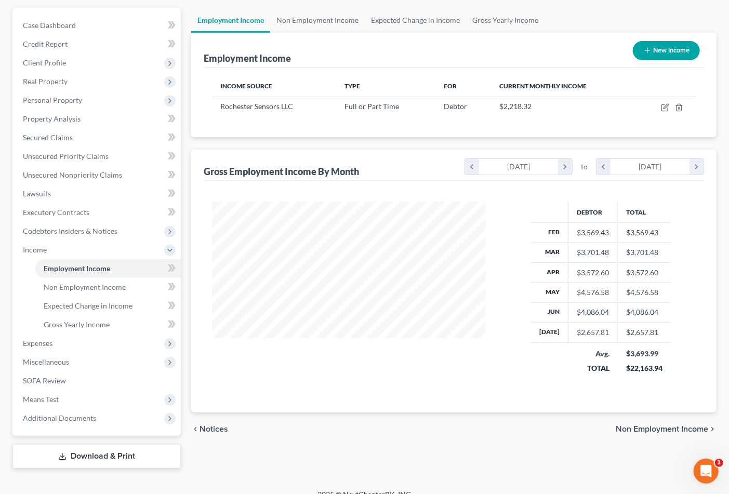
scroll to position [105, 0]
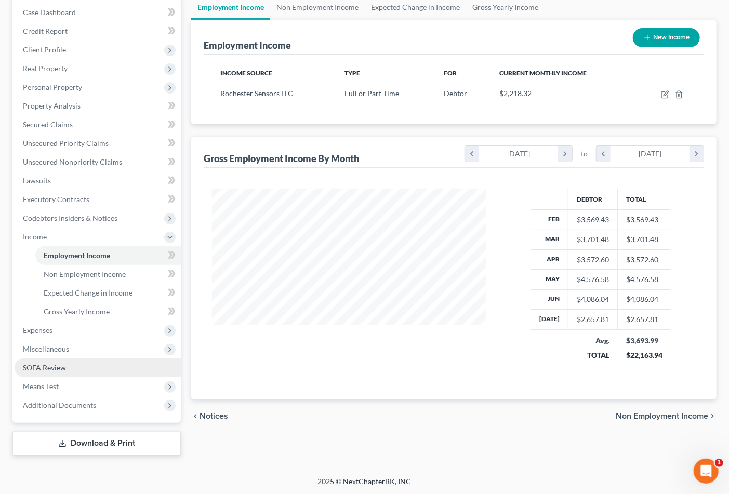
click at [44, 370] on span "SOFA Review" at bounding box center [44, 367] width 43 height 9
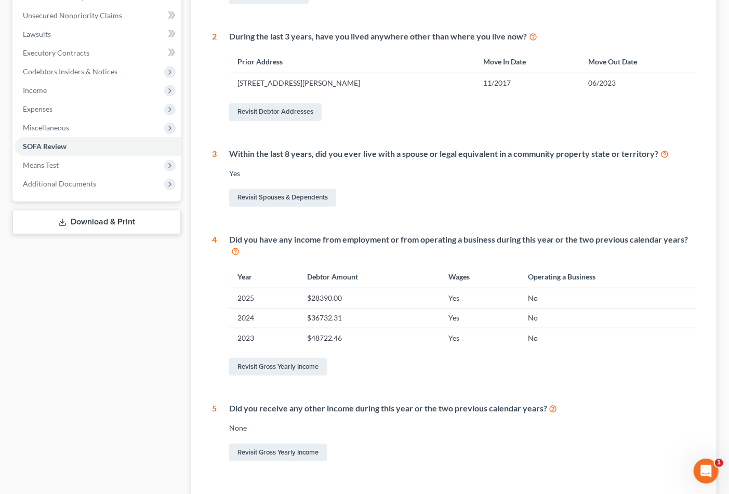
scroll to position [231, 0]
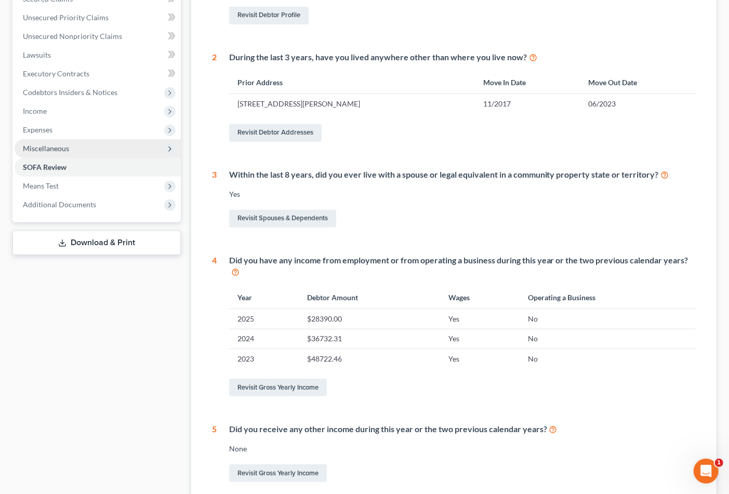
click at [61, 145] on span "Miscellaneous" at bounding box center [46, 148] width 46 height 9
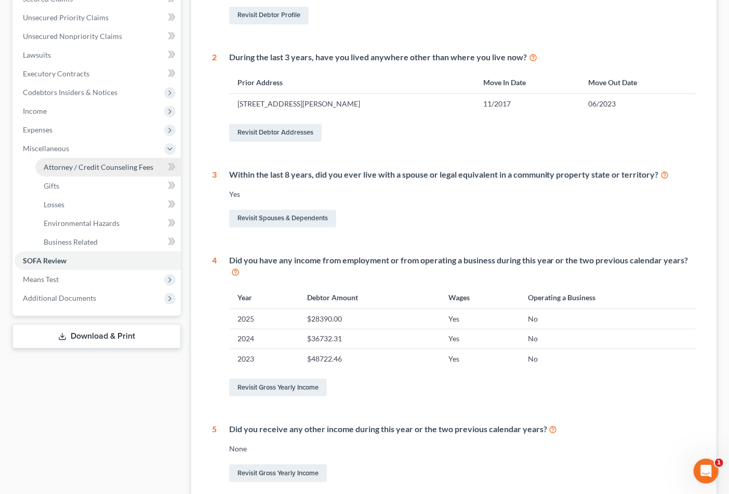
click at [109, 163] on span "Attorney / Credit Counseling Fees" at bounding box center [99, 167] width 110 height 9
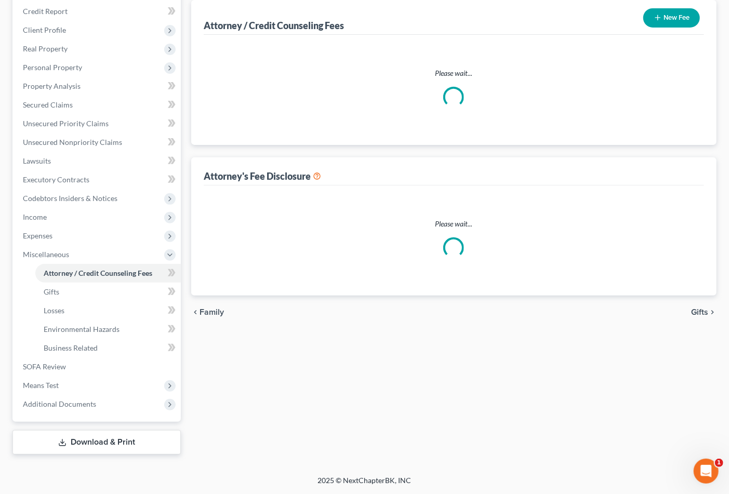
scroll to position [122, 0]
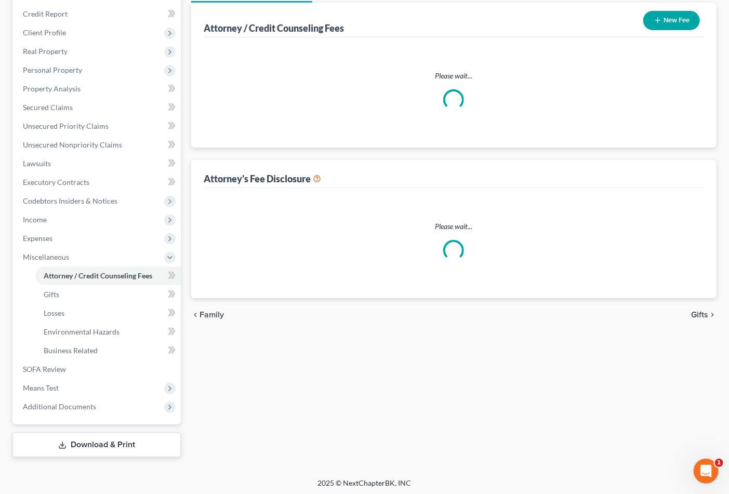
select select "0"
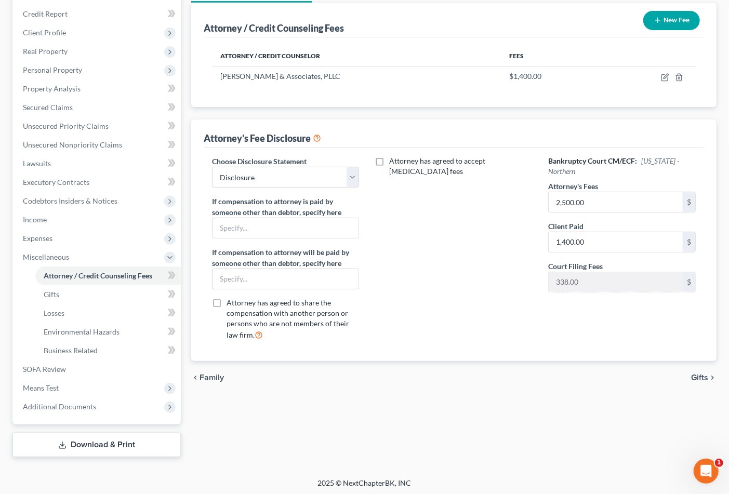
scroll to position [0, 0]
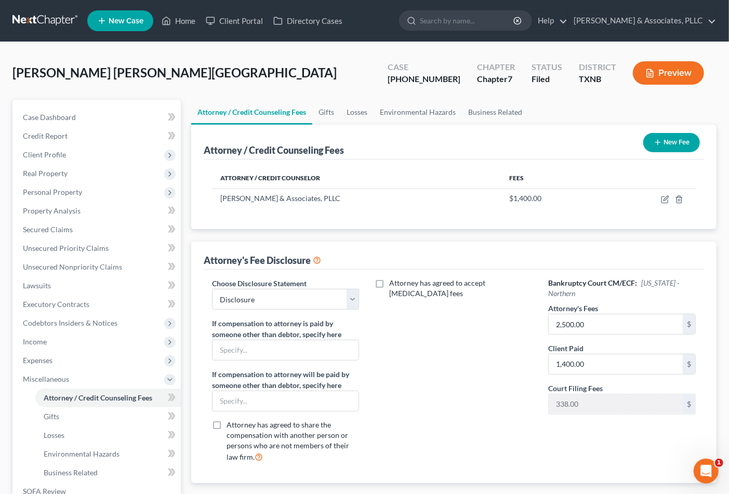
click at [668, 145] on button "New Fee" at bounding box center [671, 142] width 57 height 19
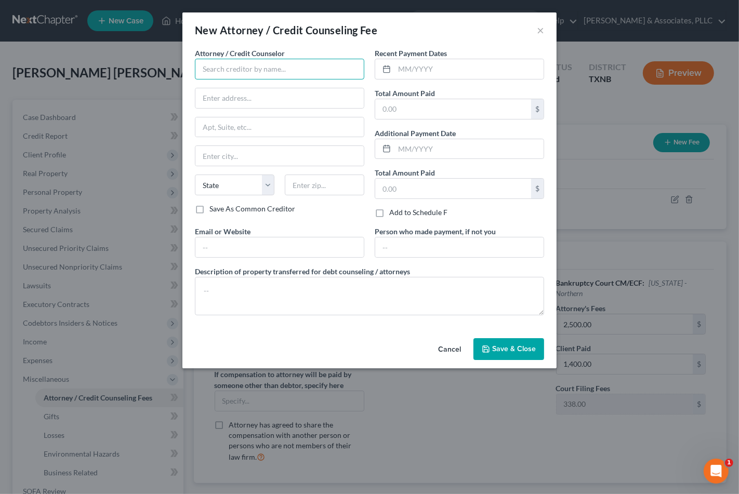
click at [241, 70] on input "text" at bounding box center [279, 69] width 169 height 21
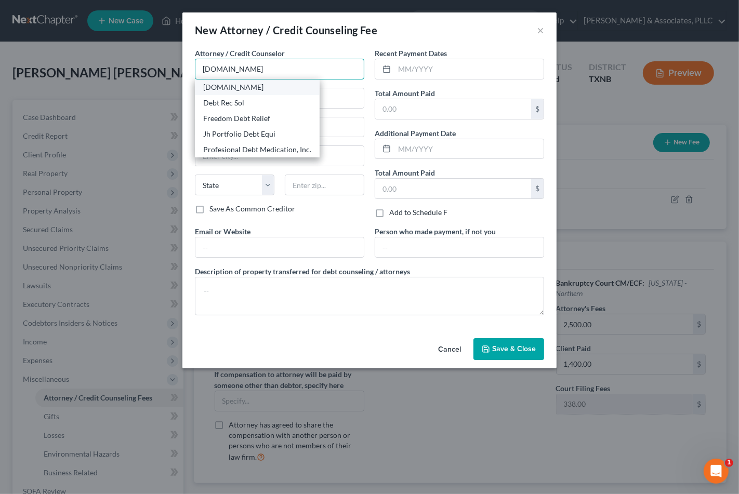
type input "[DOMAIN_NAME]"
click at [258, 87] on div "[DOMAIN_NAME]" at bounding box center [257, 87] width 108 height 10
type input "[STREET_ADDRESS]"
type input "[GEOGRAPHIC_DATA]"
select select "9"
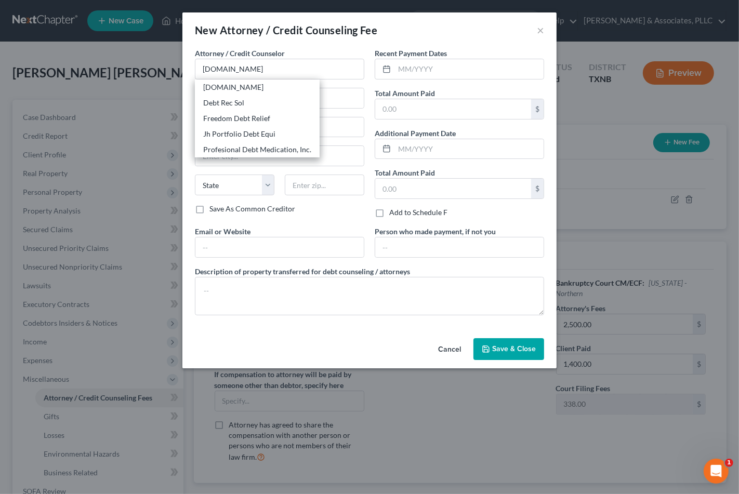
type input "33401"
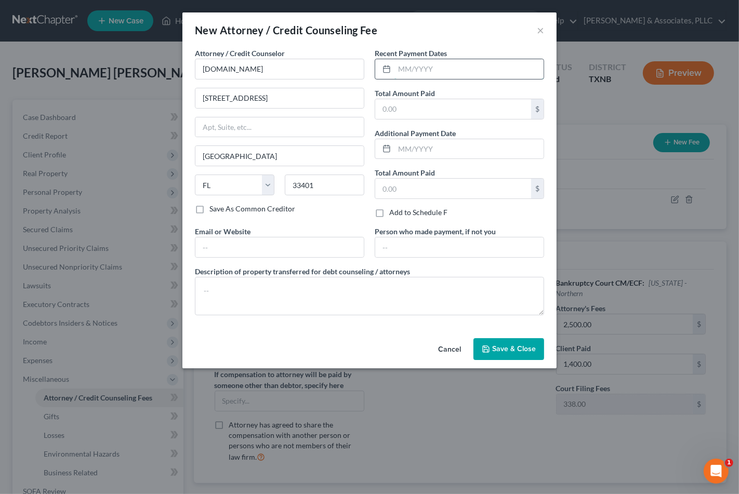
click at [443, 69] on input "text" at bounding box center [468, 69] width 149 height 20
type input "07/2025"
type input "25.00"
click at [519, 351] on span "Save & Close" at bounding box center [514, 349] width 44 height 9
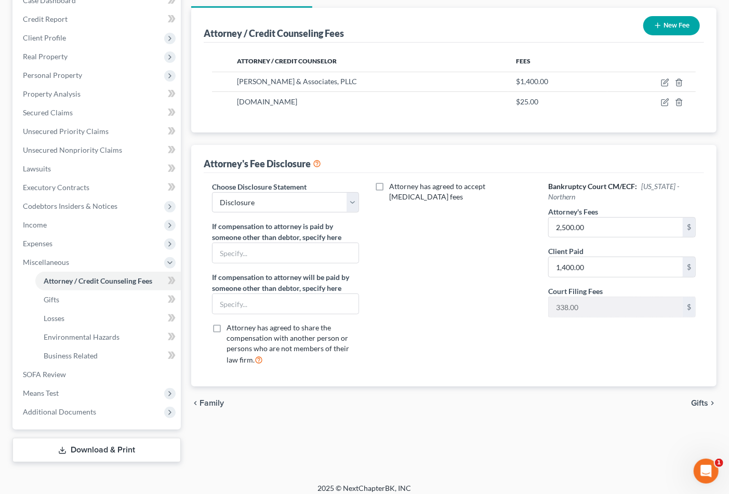
scroll to position [123, 0]
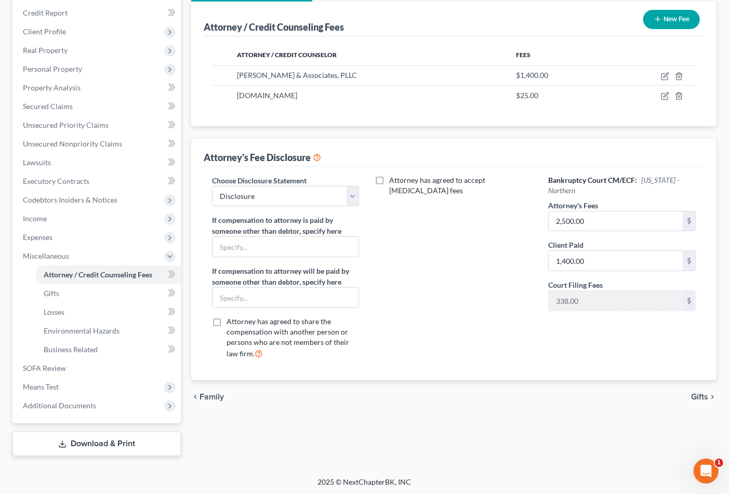
click at [710, 395] on icon "chevron_right" at bounding box center [712, 397] width 8 height 8
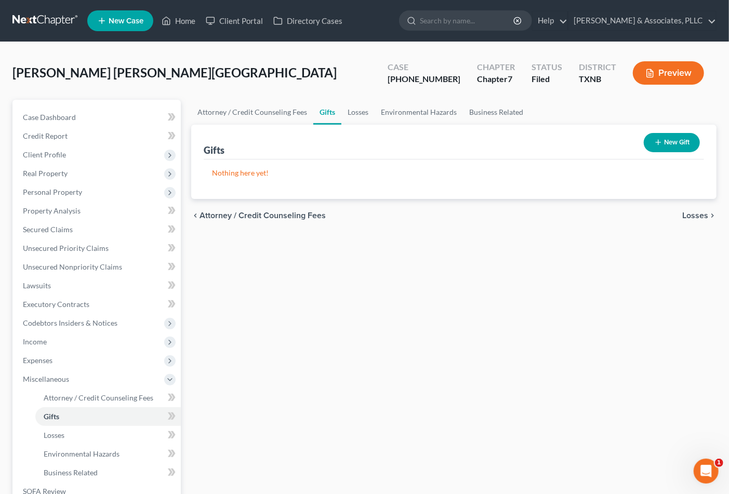
click at [697, 215] on span "Losses" at bounding box center [695, 215] width 26 height 8
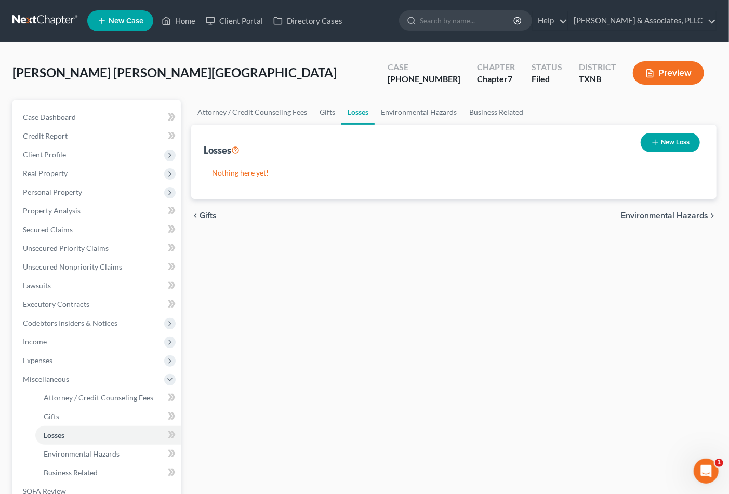
drag, startPoint x: 697, startPoint y: 215, endPoint x: 322, endPoint y: 364, distance: 403.1
click at [696, 215] on span "Environmental Hazards" at bounding box center [664, 215] width 87 height 8
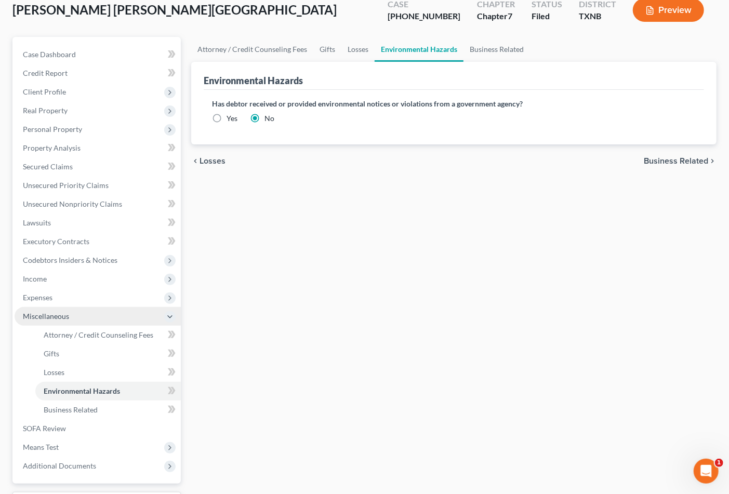
scroll to position [123, 0]
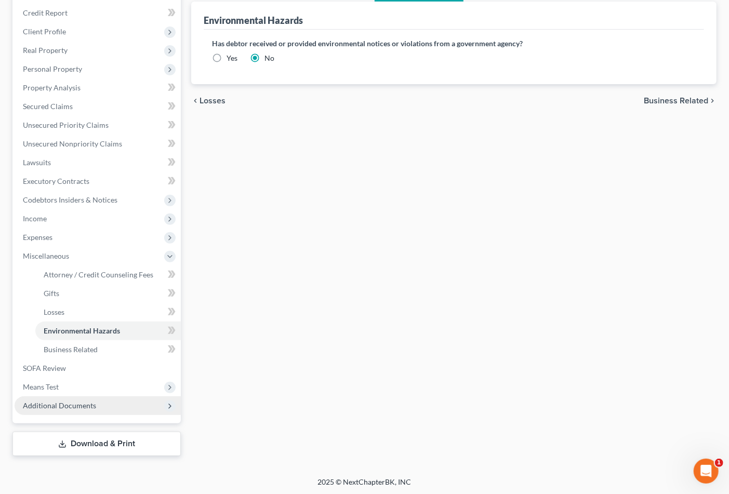
click at [105, 400] on span "Additional Documents" at bounding box center [98, 405] width 166 height 19
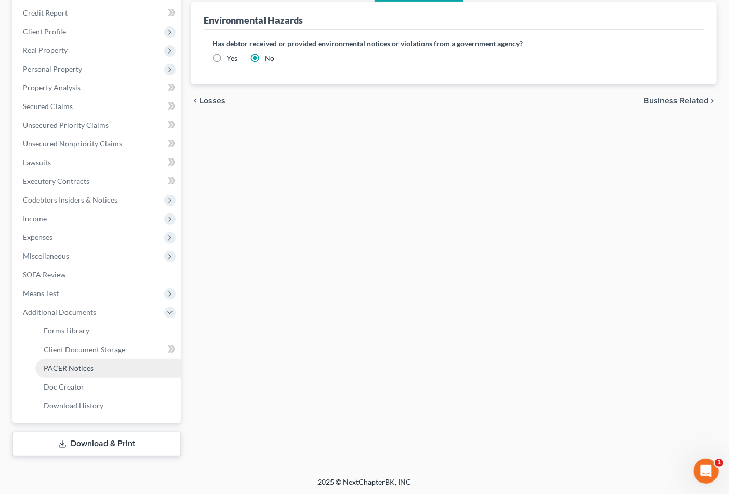
click at [80, 364] on span "PACER Notices" at bounding box center [69, 368] width 50 height 9
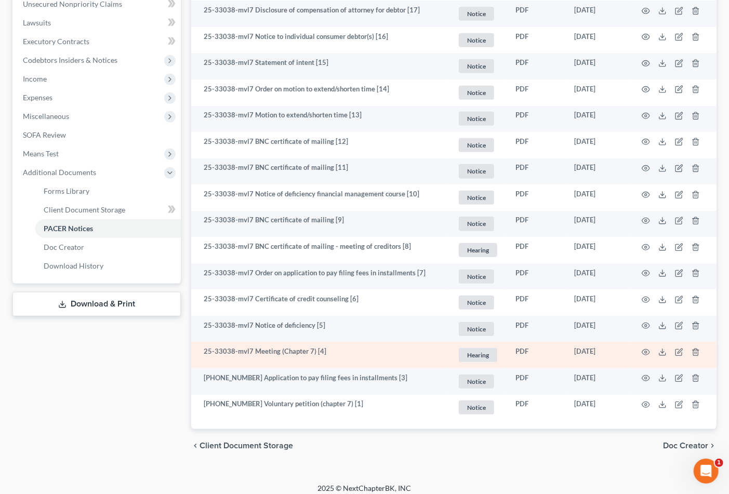
scroll to position [270, 0]
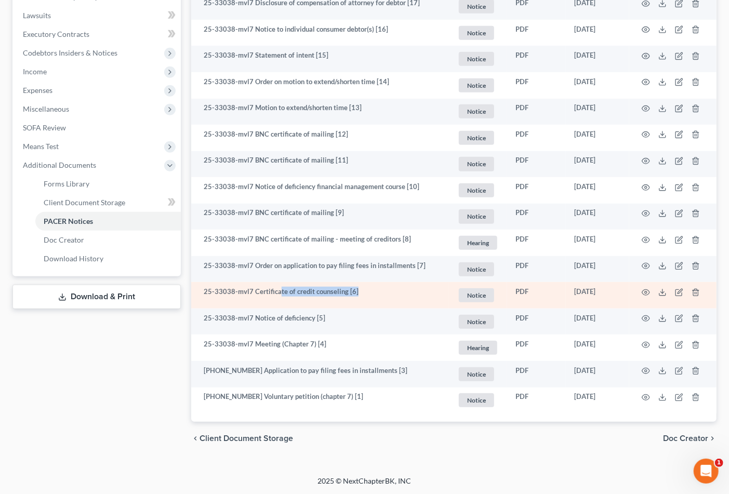
drag, startPoint x: 295, startPoint y: 294, endPoint x: 375, endPoint y: 294, distance: 79.5
click at [375, 294] on td "25-33038-mvl7 Certificate of credit counseling [6]" at bounding box center [320, 295] width 258 height 27
click at [648, 293] on icon "button" at bounding box center [646, 292] width 8 height 8
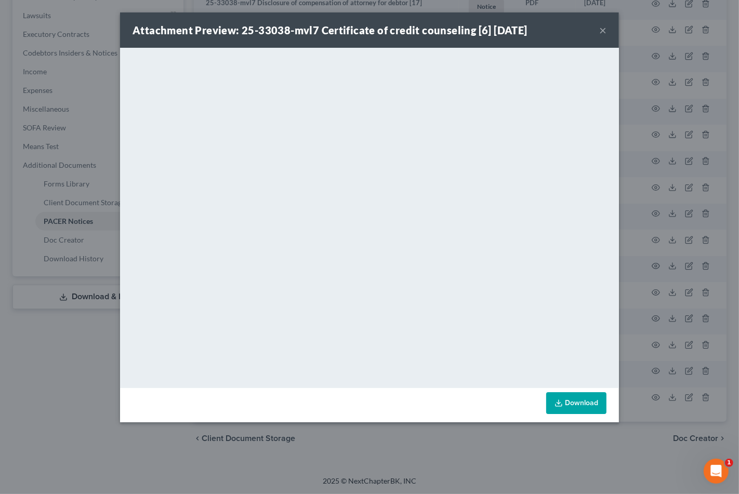
click at [601, 31] on button "×" at bounding box center [602, 30] width 7 height 12
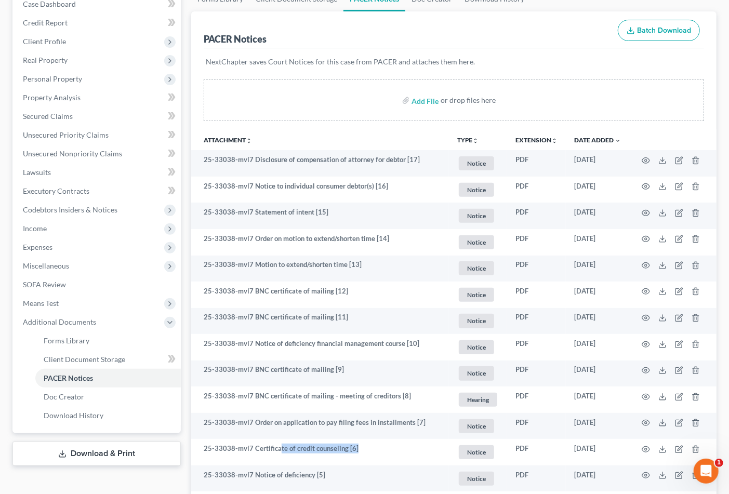
scroll to position [0, 0]
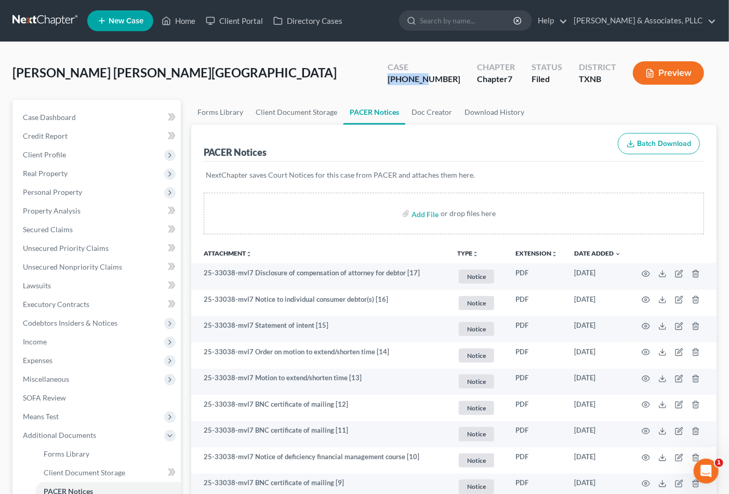
drag, startPoint x: 414, startPoint y: 77, endPoint x: 453, endPoint y: 75, distance: 39.0
click at [453, 75] on div "Case [PHONE_NUMBER]" at bounding box center [423, 74] width 89 height 31
copy div "25-33038"
